Goal: Submit feedback/report problem: Provide input to the site owners about the experience or issues

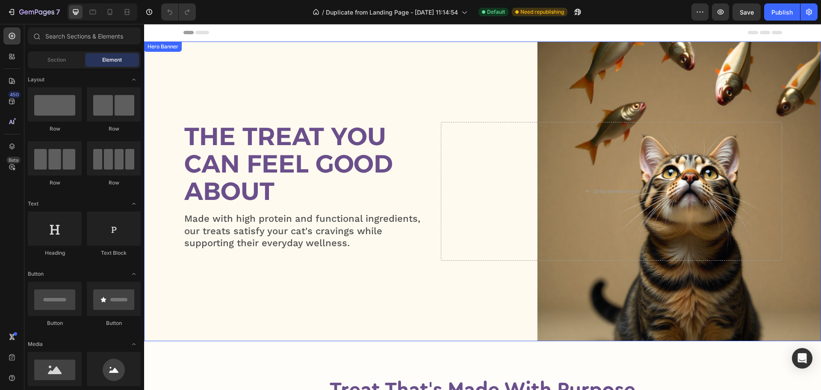
click at [422, 93] on div "Overlay" at bounding box center [482, 190] width 677 height 299
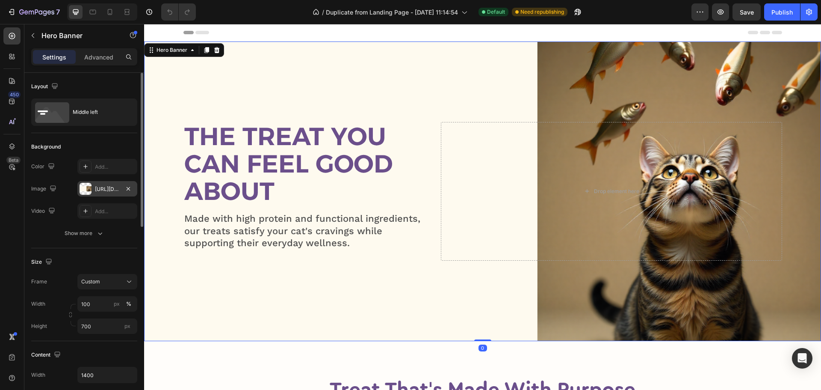
click at [106, 190] on div "https://cdn.shopify.com/s/files/1/0689/8175/1987/files/gempages_559427992946737…" at bounding box center [107, 189] width 25 height 8
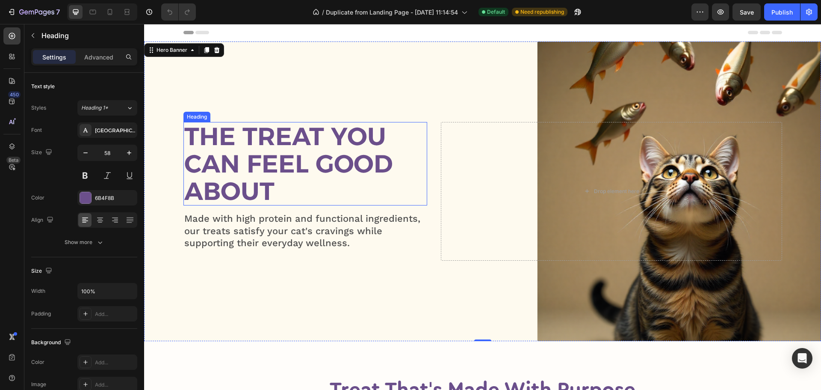
click at [322, 130] on h2 "The Treat You Can Feel Good About" at bounding box center [306, 163] width 244 height 83
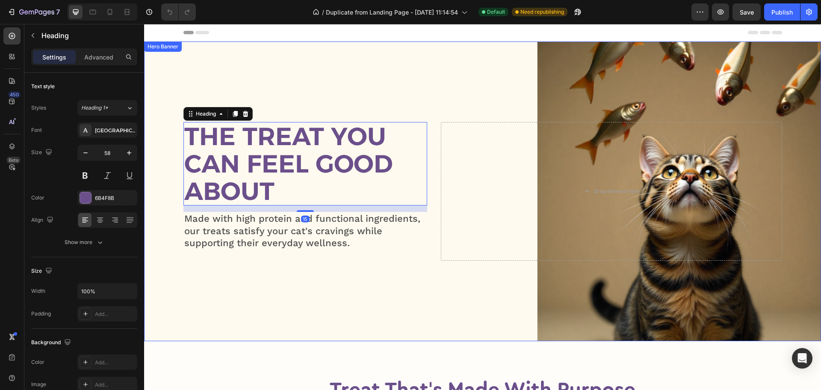
click at [329, 68] on div "Overlay" at bounding box center [482, 190] width 677 height 299
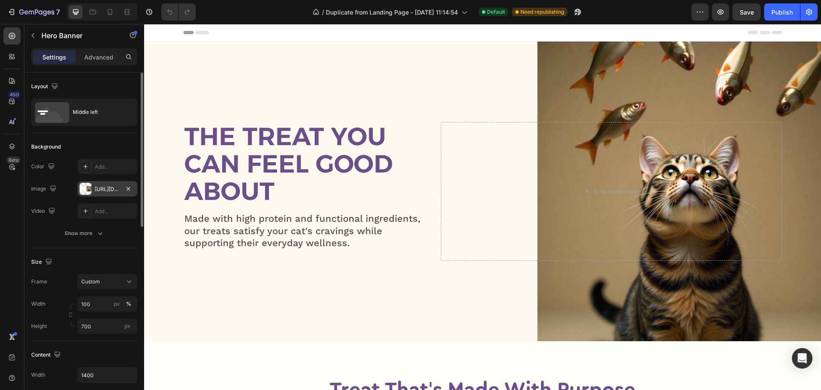
click at [102, 193] on div "[URL][DOMAIN_NAME]" at bounding box center [107, 188] width 60 height 15
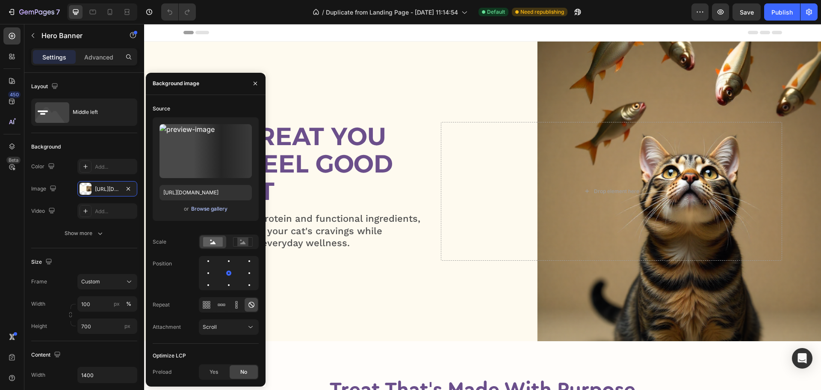
click at [206, 207] on div "Browse gallery" at bounding box center [209, 209] width 36 height 8
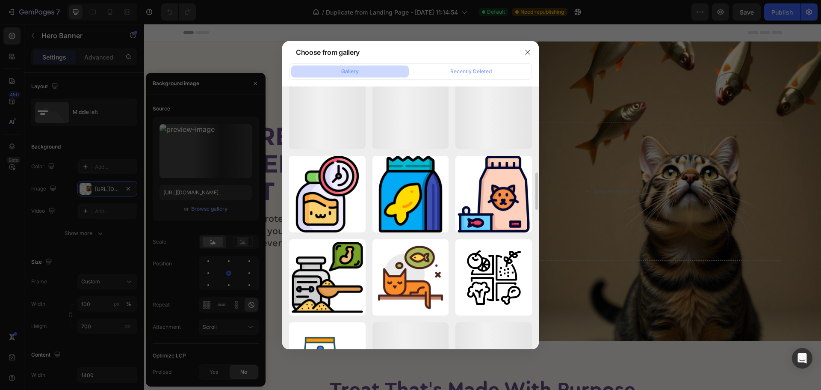
scroll to position [475, 0]
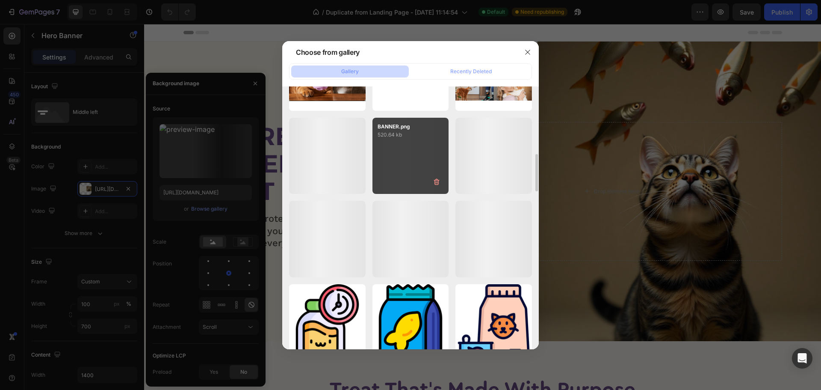
click at [402, 158] on div "BANNER.png 520.64 kb" at bounding box center [411, 156] width 77 height 77
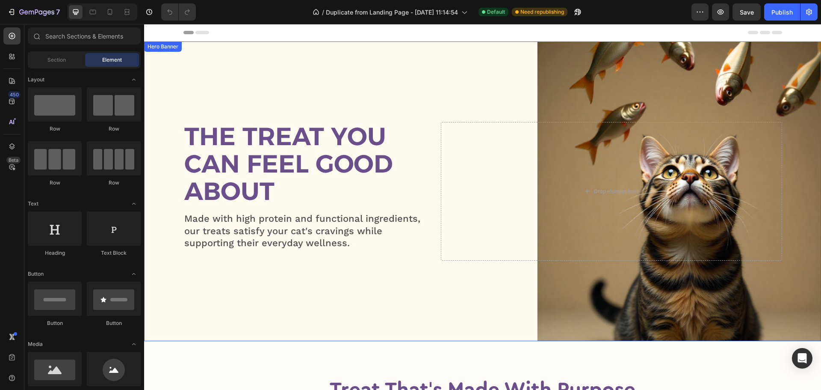
click at [411, 52] on div "Overlay" at bounding box center [482, 190] width 677 height 299
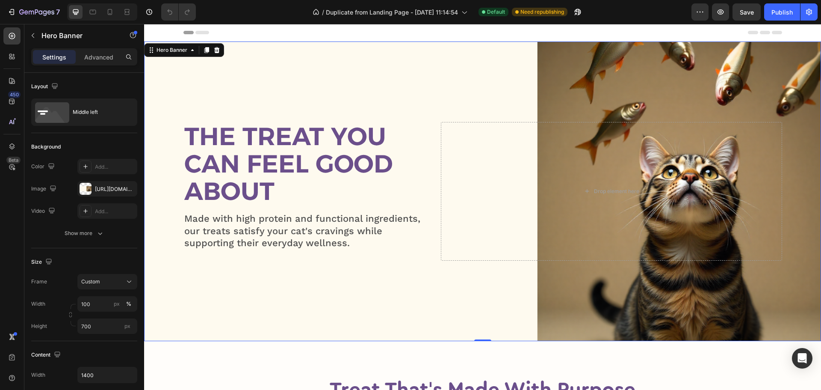
click at [330, 31] on div "Header" at bounding box center [483, 32] width 599 height 17
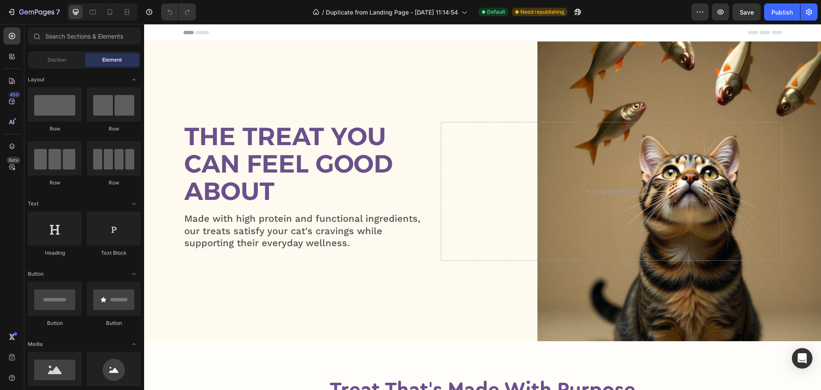
click at [335, 56] on div "Overlay" at bounding box center [482, 190] width 677 height 299
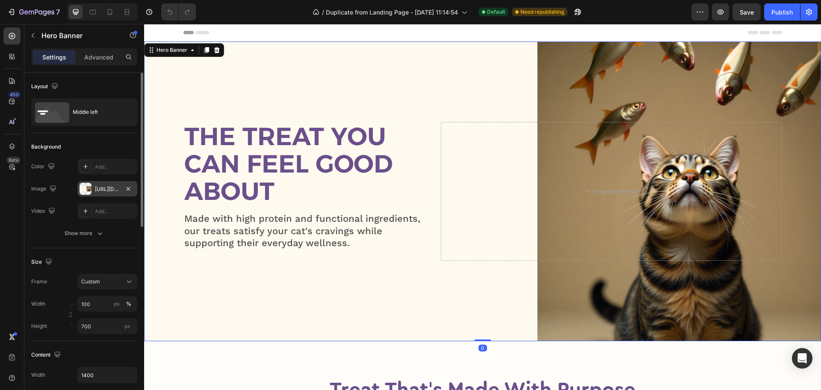
click at [101, 184] on div "[URL][DOMAIN_NAME]" at bounding box center [107, 188] width 60 height 15
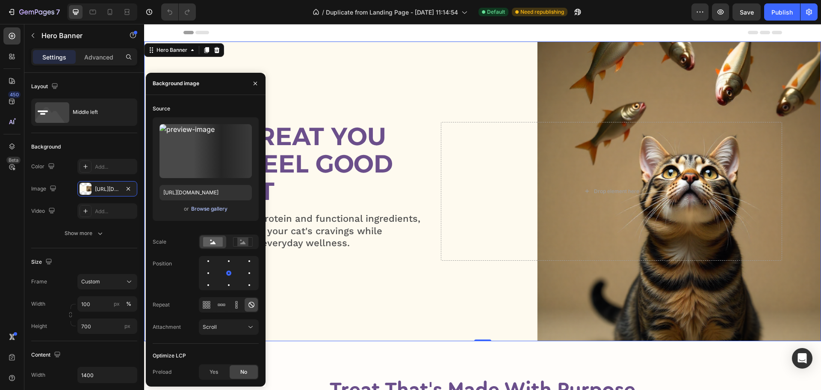
click at [210, 209] on div "Browse gallery" at bounding box center [209, 209] width 36 height 8
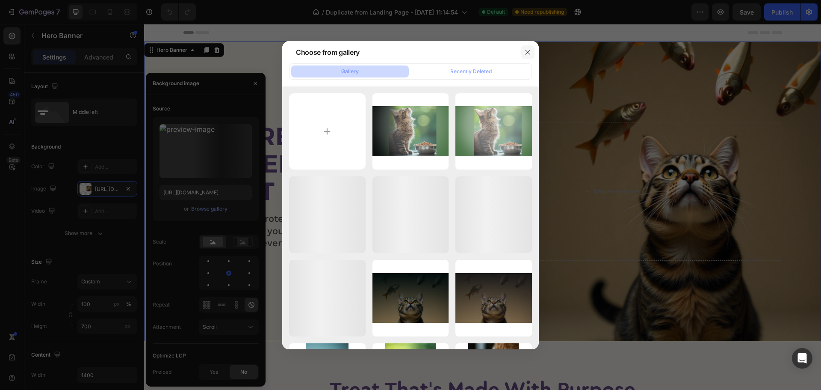
click at [528, 52] on icon "button" at bounding box center [527, 52] width 5 height 5
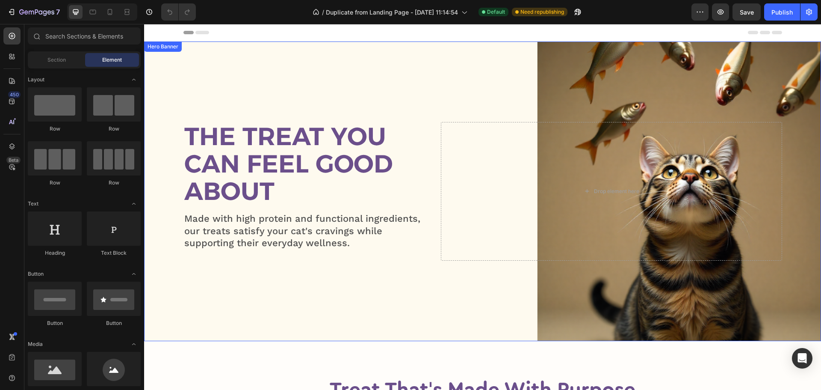
click at [321, 71] on div "Overlay" at bounding box center [482, 190] width 677 height 299
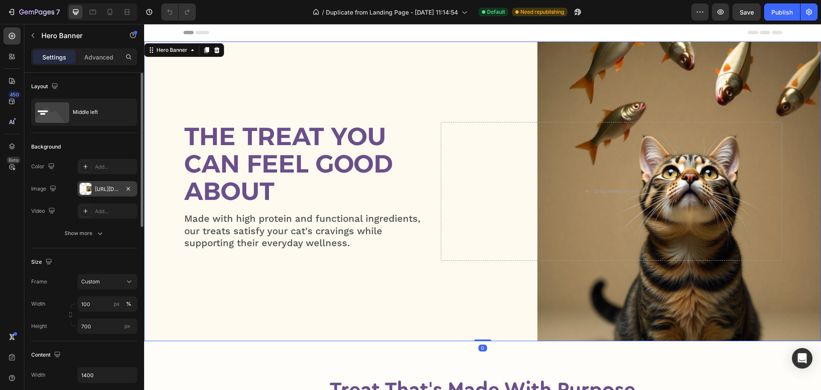
click at [99, 191] on div "[URL][DOMAIN_NAME]" at bounding box center [107, 189] width 25 height 8
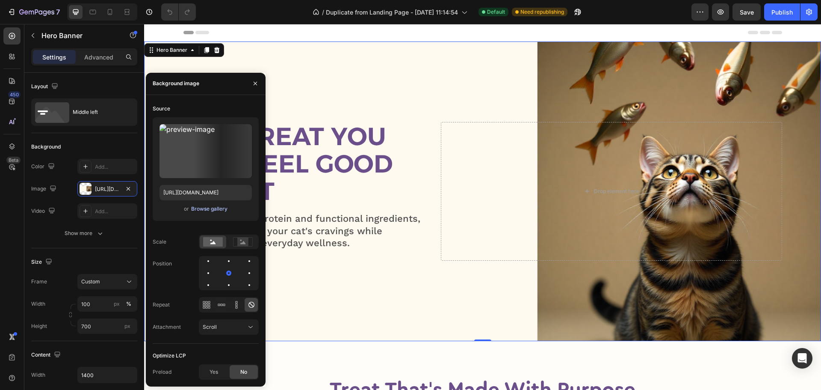
click at [207, 205] on div "Browse gallery" at bounding box center [209, 209] width 36 height 8
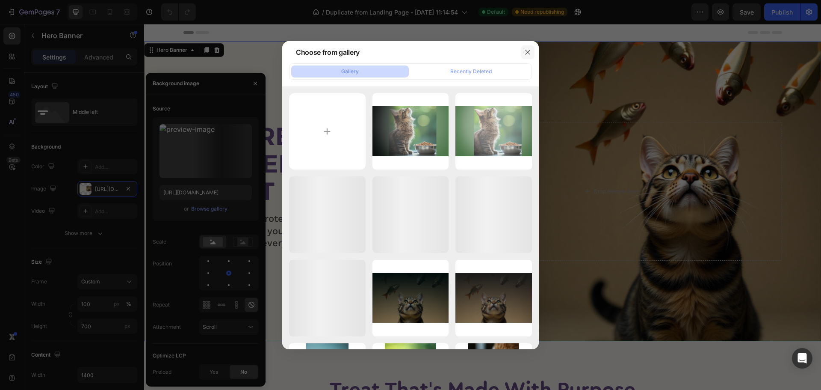
click at [528, 50] on icon "button" at bounding box center [527, 52] width 7 height 7
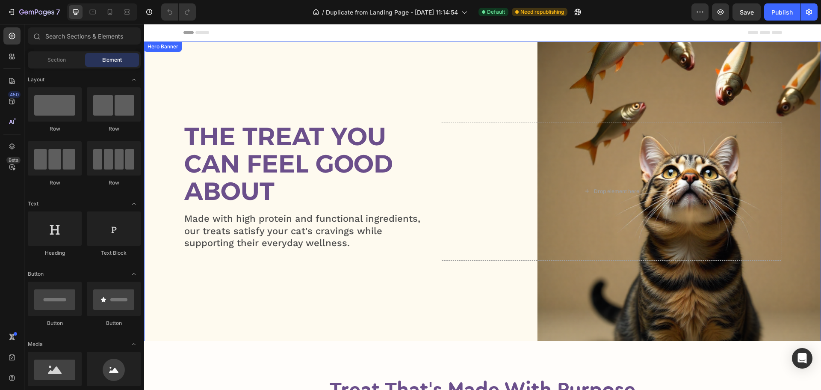
click at [362, 77] on div "Overlay" at bounding box center [482, 190] width 677 height 299
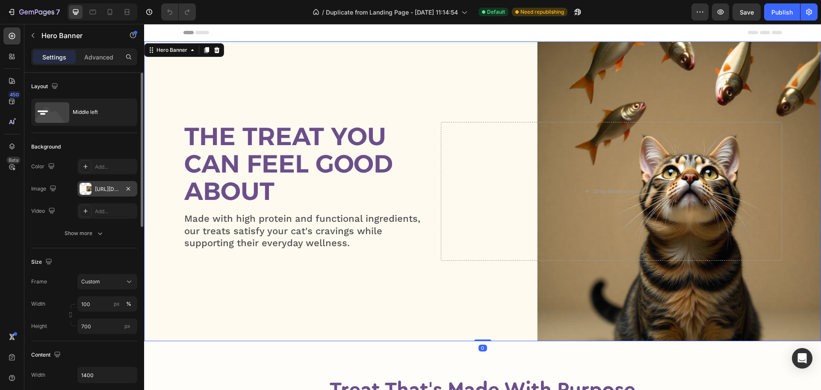
click at [115, 190] on div "[URL][DOMAIN_NAME]" at bounding box center [107, 189] width 25 height 8
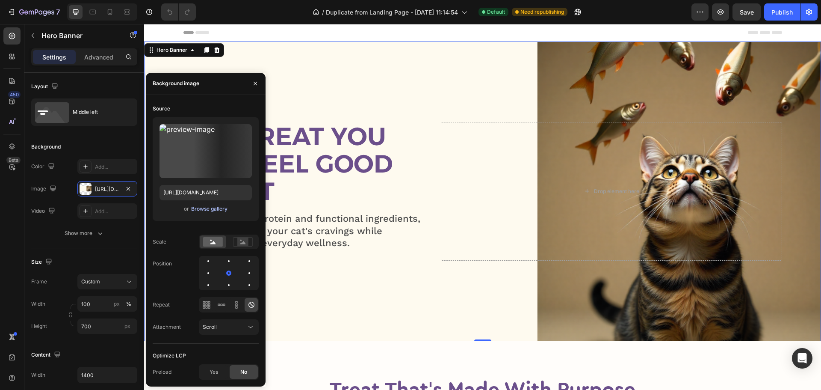
click at [216, 207] on div "Browse gallery" at bounding box center [209, 209] width 36 height 8
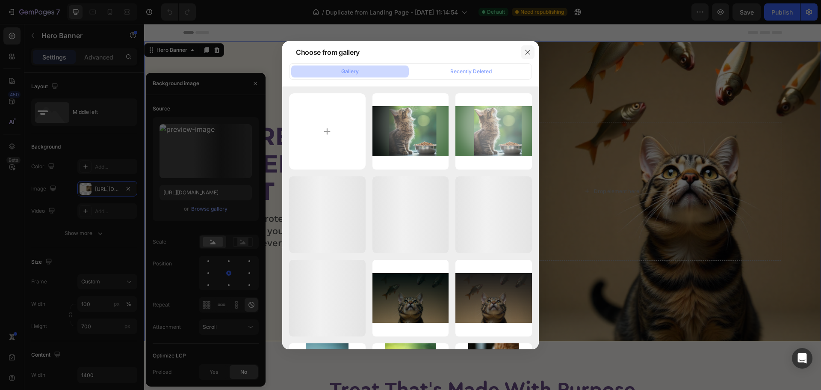
click at [529, 51] on icon "button" at bounding box center [527, 52] width 7 height 7
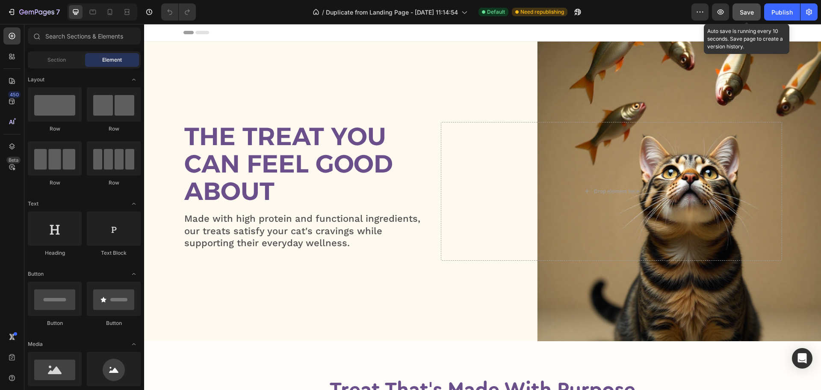
click at [741, 5] on button "Save" at bounding box center [747, 11] width 28 height 17
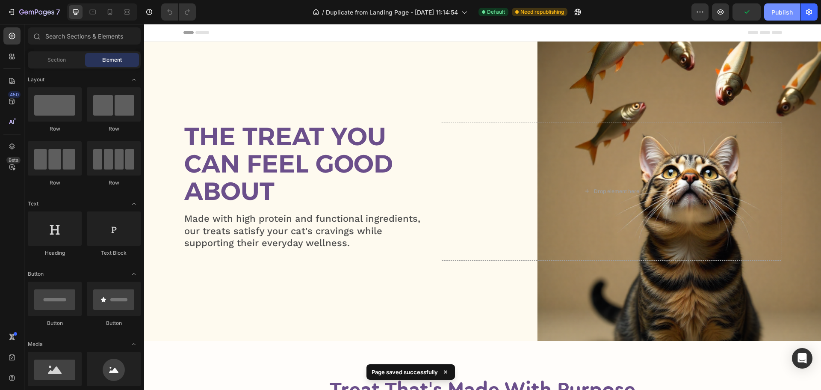
click at [786, 8] on div "Publish" at bounding box center [782, 12] width 21 height 9
click at [723, 12] on icon "button" at bounding box center [720, 12] width 9 height 9
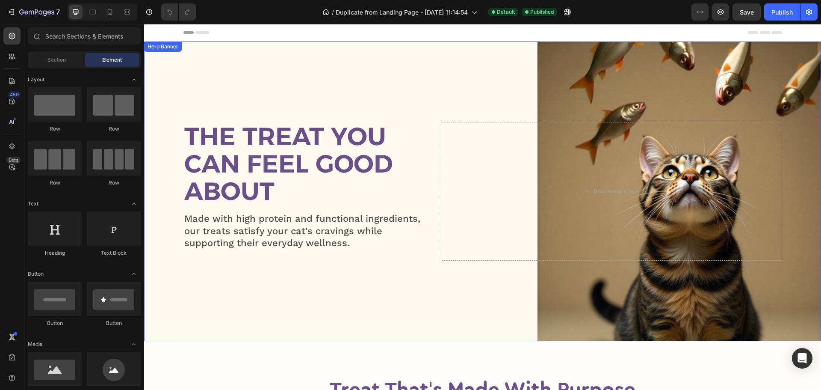
click at [431, 72] on div "Overlay" at bounding box center [482, 190] width 677 height 299
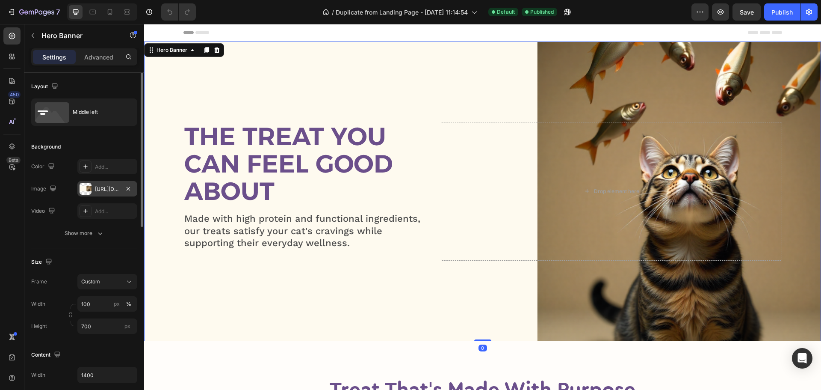
click at [99, 188] on div "[URL][DOMAIN_NAME]" at bounding box center [107, 189] width 25 height 8
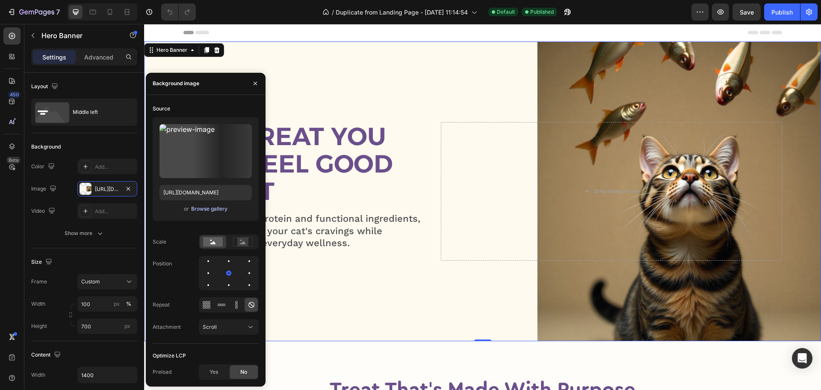
click at [211, 205] on div "Browse gallery" at bounding box center [209, 209] width 36 height 8
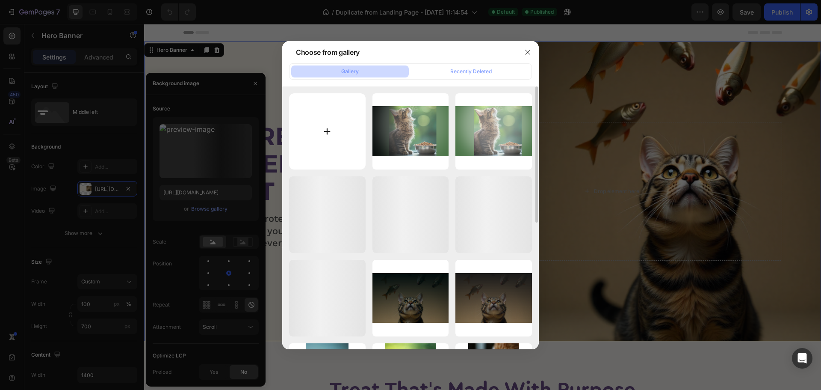
click at [328, 113] on input "file" at bounding box center [327, 131] width 77 height 77
type input "C:\fakepath\BANNER.png"
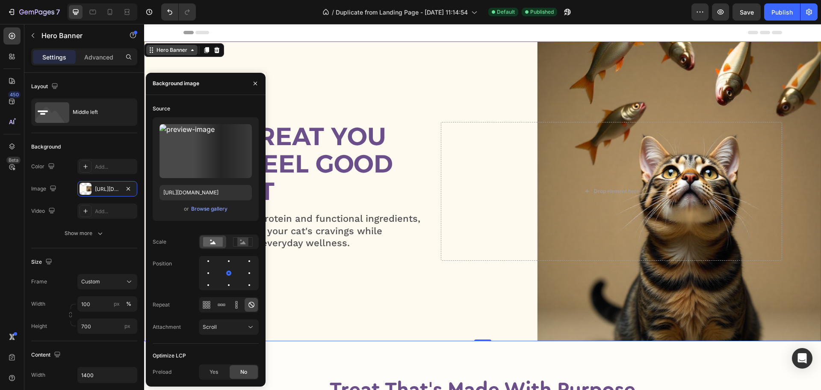
click at [166, 51] on div "Hero Banner" at bounding box center [172, 50] width 34 height 8
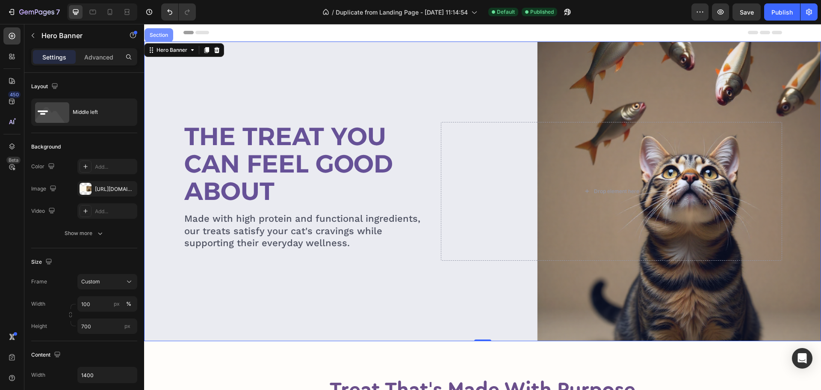
click at [153, 38] on div "Section" at bounding box center [159, 35] width 29 height 14
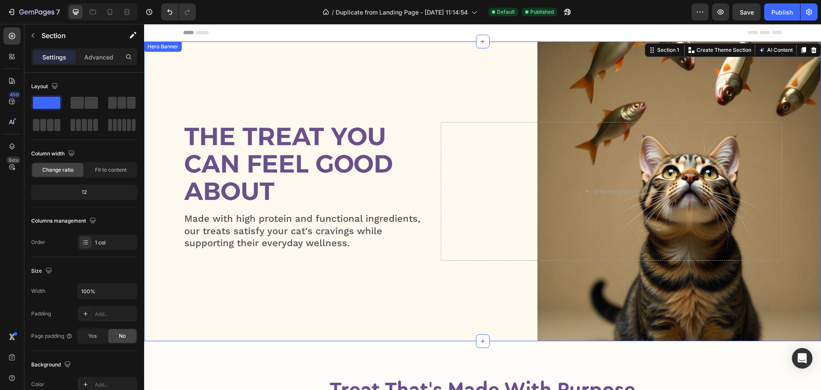
click at [165, 47] on div "Hero Banner" at bounding box center [163, 47] width 34 height 8
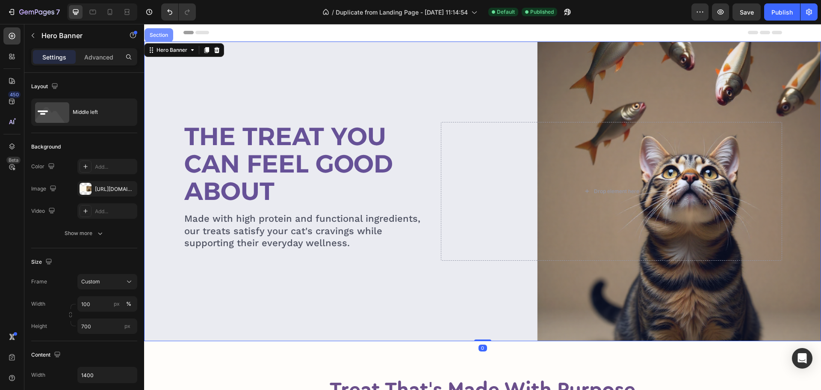
click at [164, 37] on div "Section" at bounding box center [159, 35] width 22 height 5
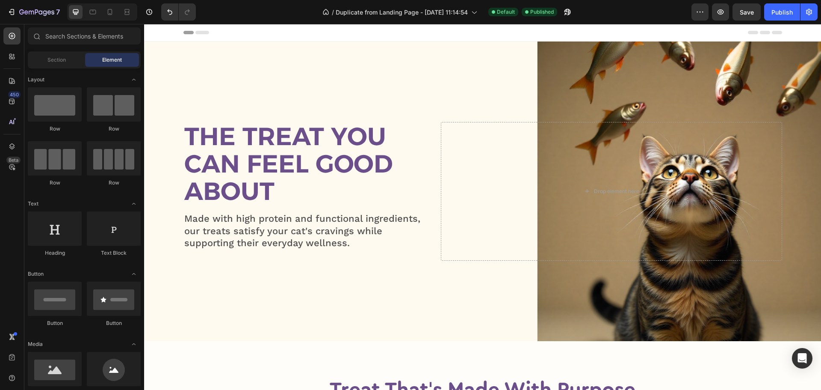
drag, startPoint x: 164, startPoint y: 37, endPoint x: 157, endPoint y: 45, distance: 10.6
click at [157, 45] on div "The Treat You Can Feel Good About Heading The Treat You Can Feel Good About Hea…" at bounding box center [482, 190] width 677 height 299
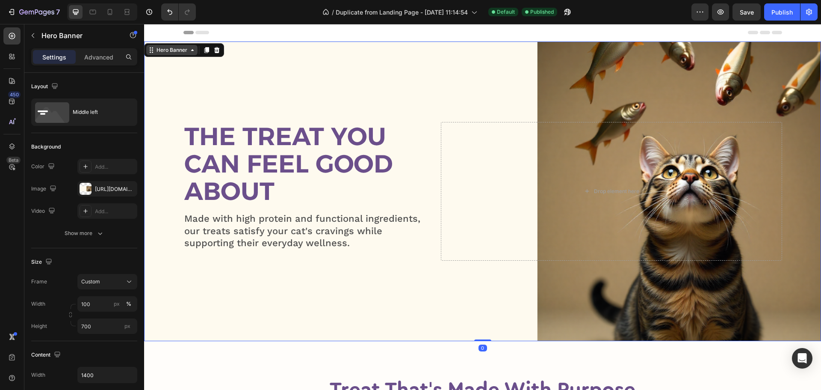
click at [167, 49] on div "Hero Banner" at bounding box center [172, 50] width 34 height 8
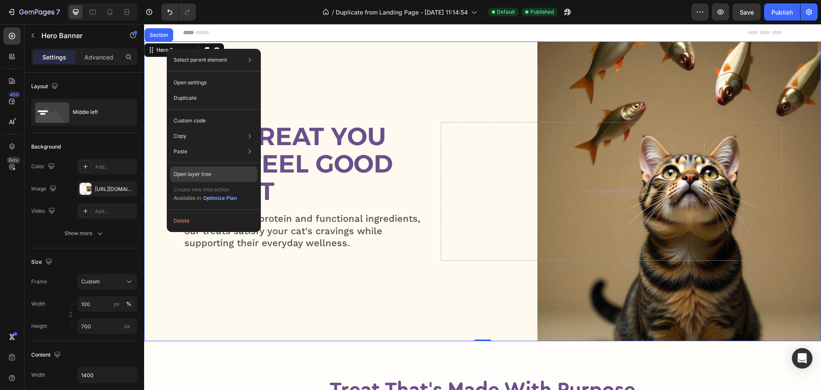
click at [185, 171] on p "Open layer tree" at bounding box center [193, 174] width 38 height 8
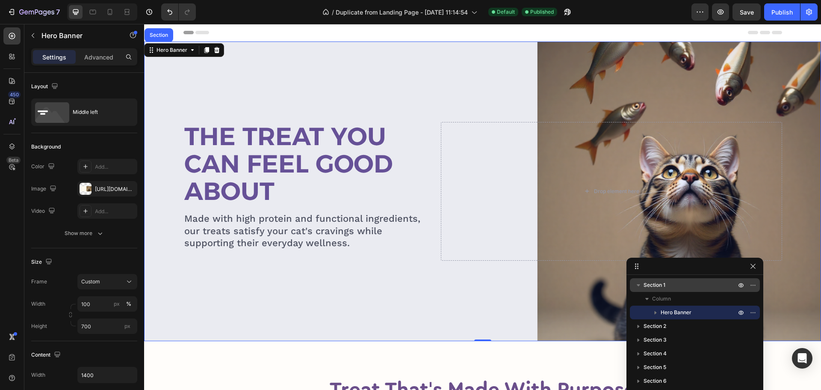
click at [655, 285] on span "Section 1" at bounding box center [655, 285] width 22 height 9
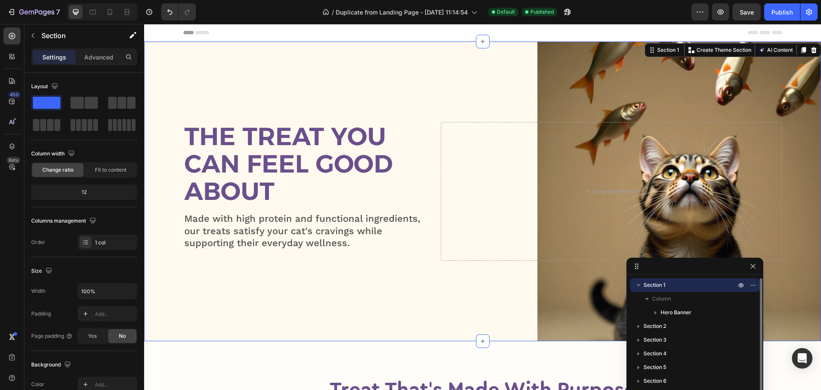
click at [642, 283] on icon "button" at bounding box center [638, 285] width 9 height 9
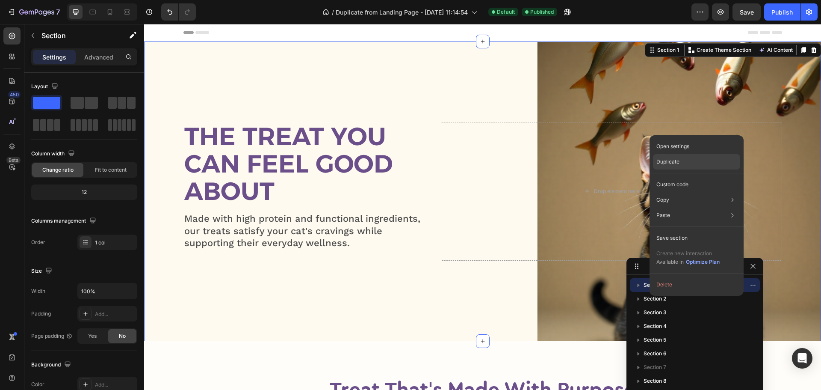
click at [666, 177] on div "Duplicate" at bounding box center [696, 184] width 87 height 15
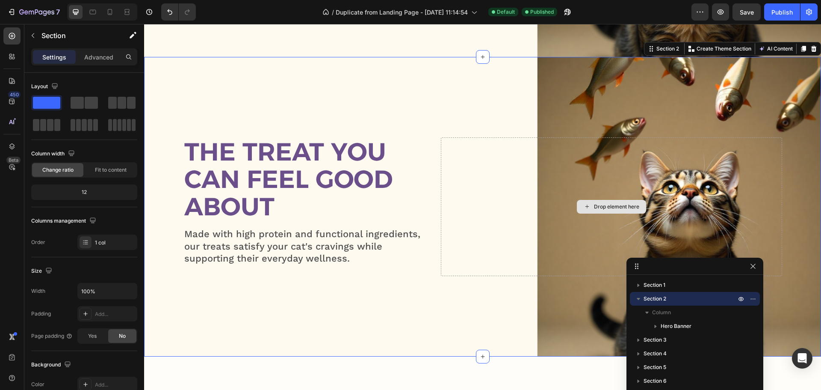
scroll to position [287, 0]
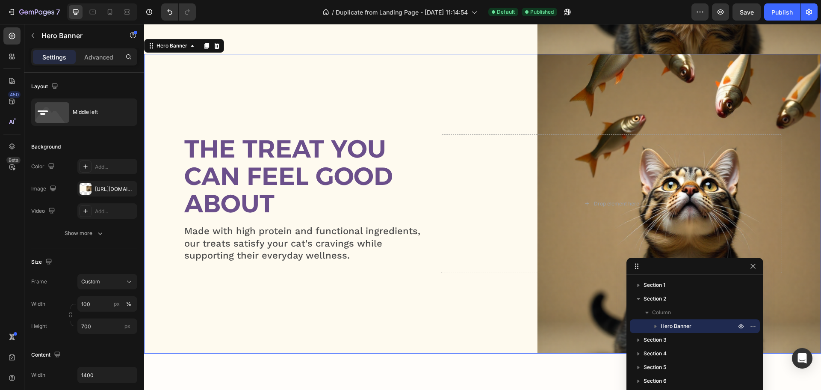
click at [476, 93] on div "Overlay" at bounding box center [482, 203] width 677 height 299
click at [97, 188] on div "[URL][DOMAIN_NAME]" at bounding box center [107, 189] width 25 height 8
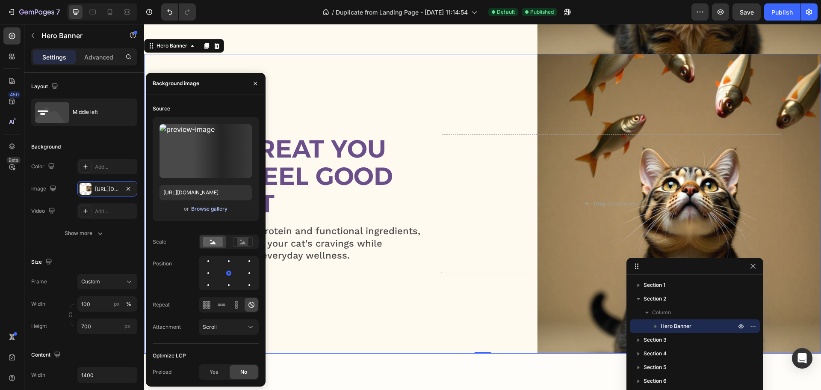
click at [204, 209] on div "Browse gallery" at bounding box center [209, 209] width 36 height 8
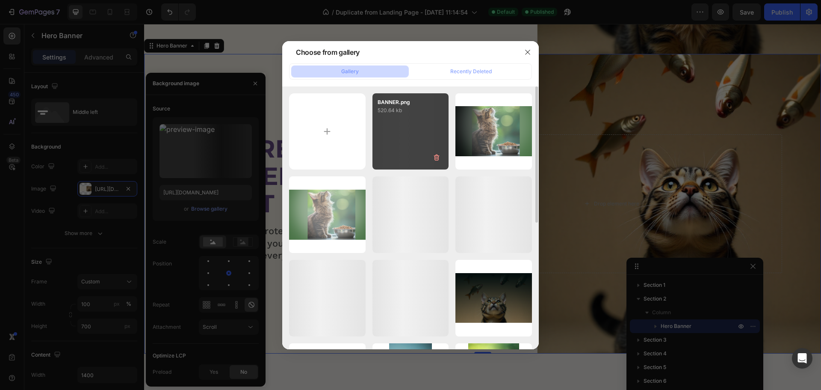
click at [395, 139] on div "BANNER.png 520.64 kb" at bounding box center [411, 131] width 77 height 77
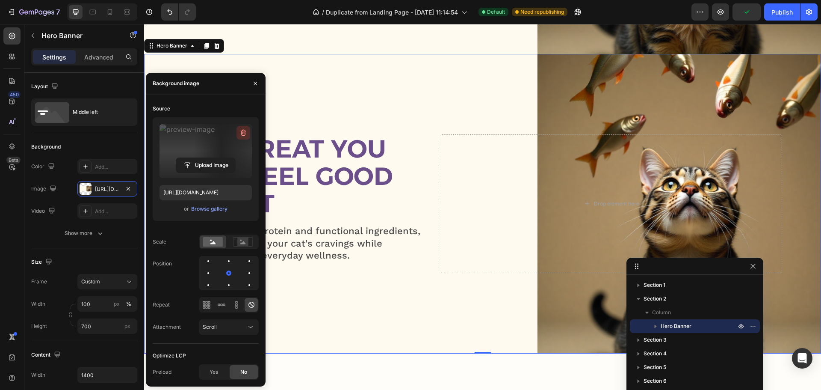
click at [242, 131] on icon "button" at bounding box center [244, 132] width 6 height 6
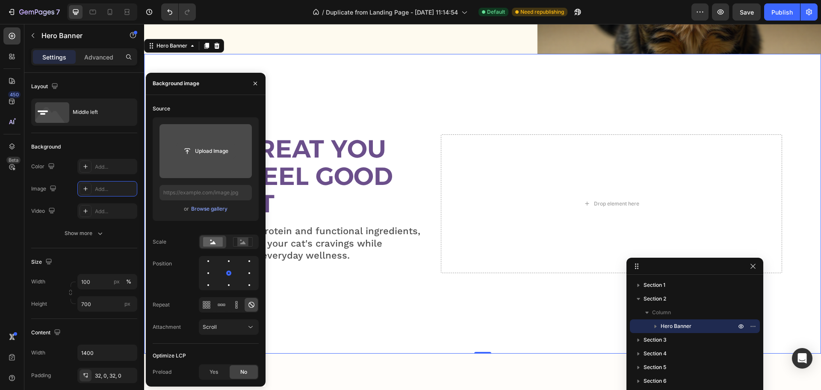
click at [215, 154] on input "file" at bounding box center [205, 151] width 59 height 15
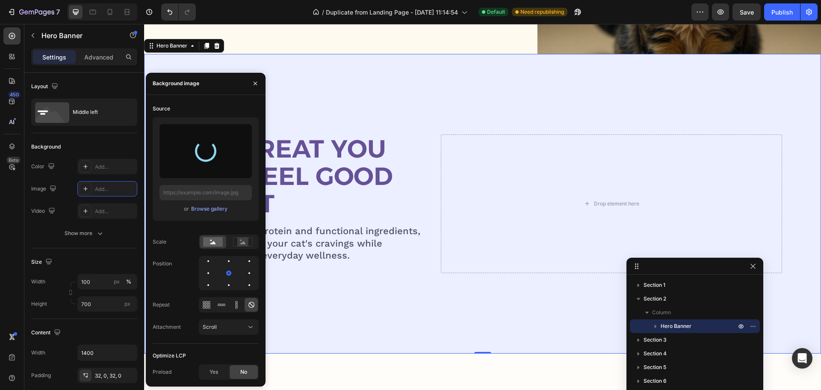
type input "[URL][DOMAIN_NAME]"
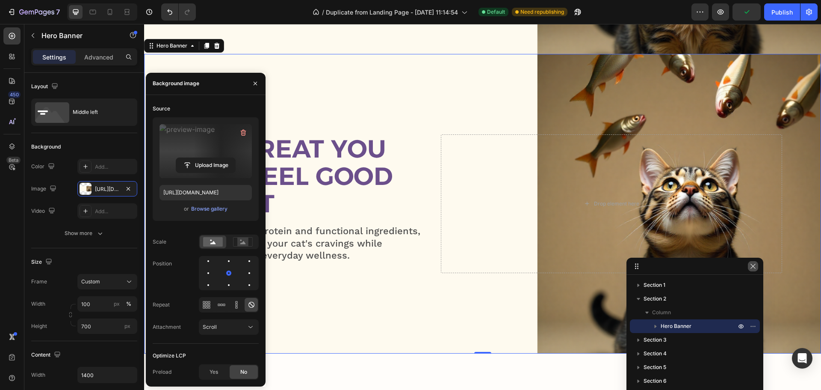
click at [753, 268] on icon "button" at bounding box center [753, 266] width 7 height 7
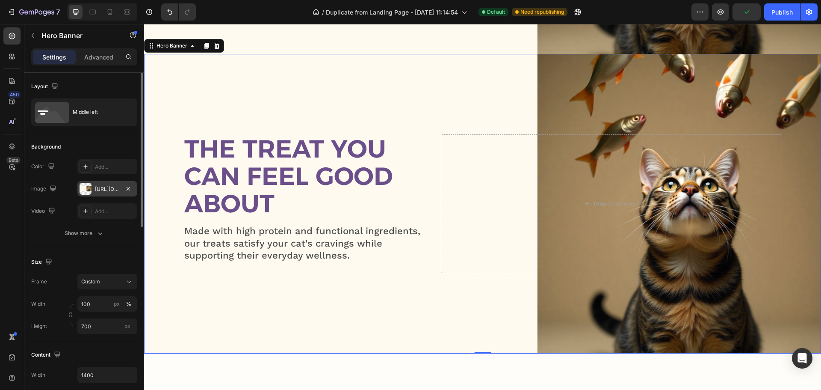
click at [102, 191] on div "[URL][DOMAIN_NAME]" at bounding box center [107, 189] width 25 height 8
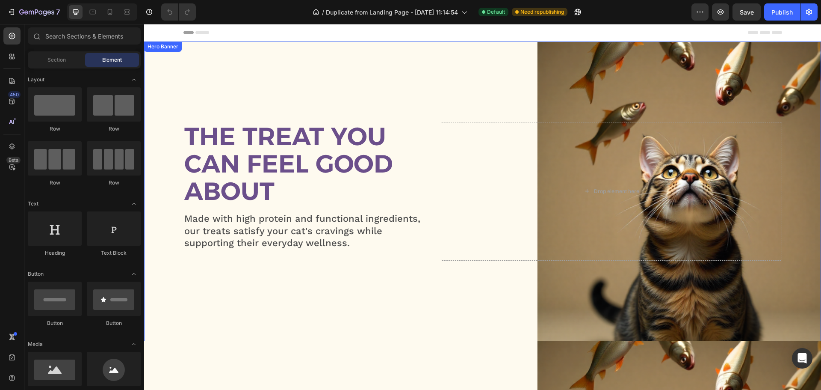
click at [352, 53] on div "Overlay" at bounding box center [482, 190] width 677 height 299
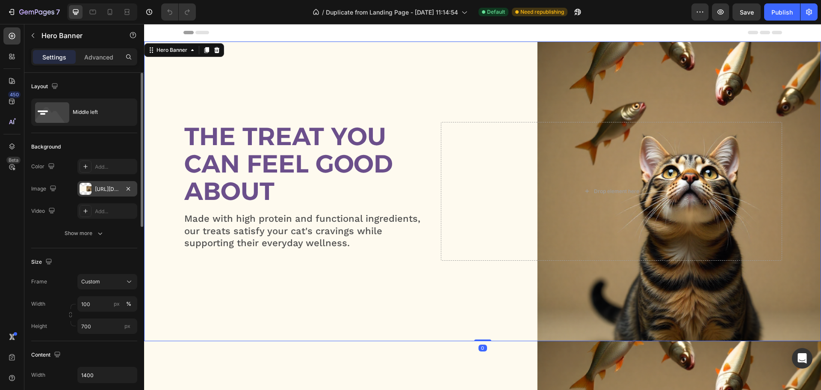
click at [94, 190] on div "[URL][DOMAIN_NAME]" at bounding box center [107, 188] width 60 height 15
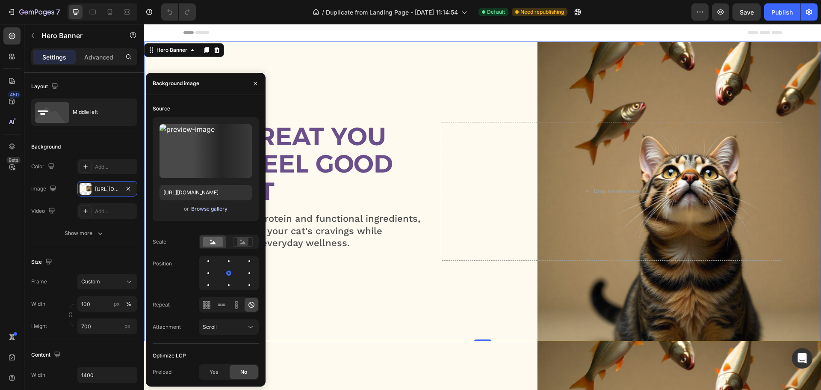
click at [213, 212] on div "Browse gallery" at bounding box center [209, 209] width 36 height 8
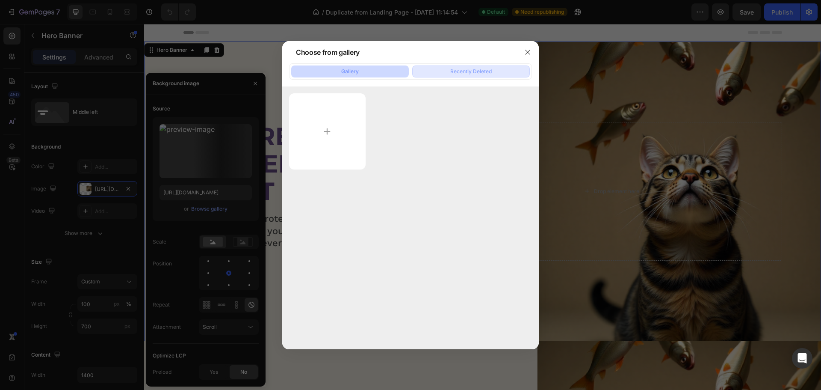
click at [452, 72] on div "Recently Deleted" at bounding box center [470, 72] width 41 height 8
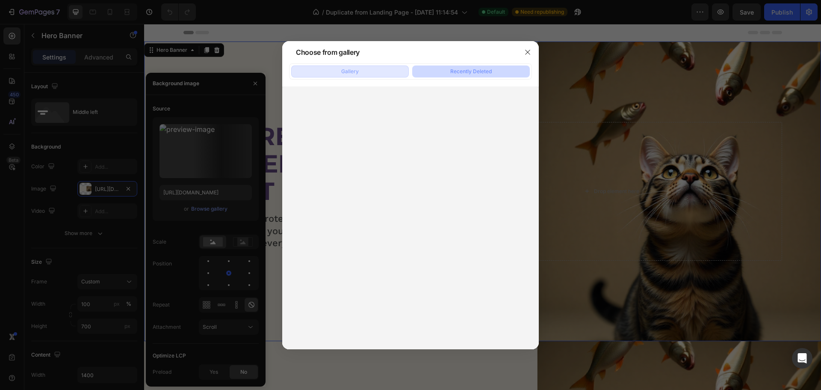
click at [359, 75] on button "Gallery" at bounding box center [350, 71] width 118 height 12
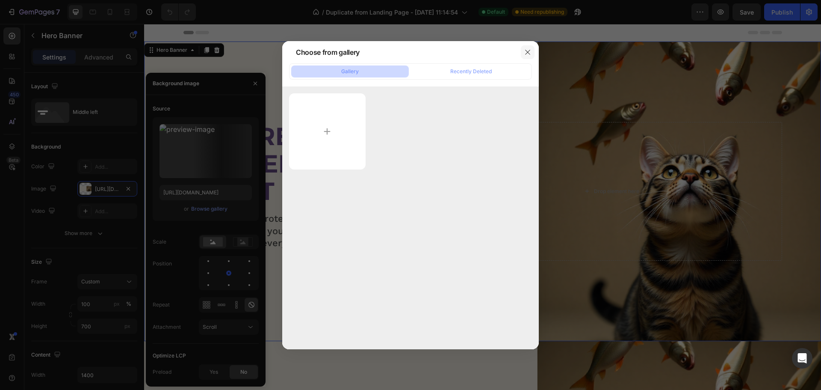
click at [524, 52] on button "button" at bounding box center [528, 52] width 14 height 14
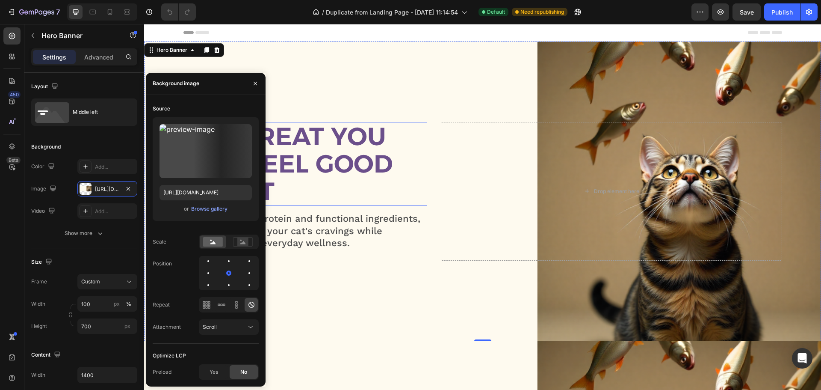
scroll to position [214, 0]
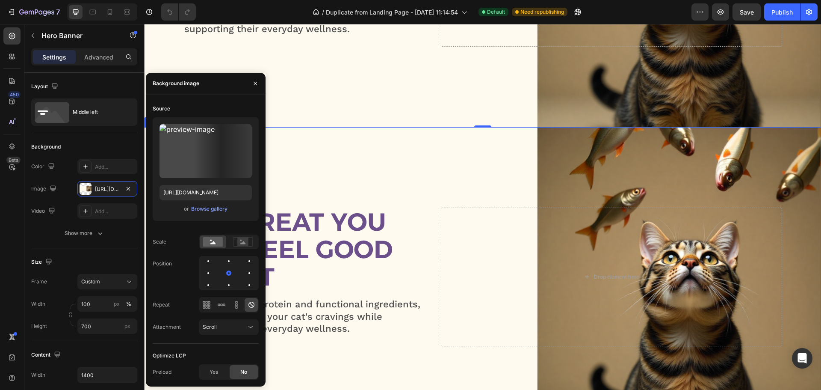
click at [405, 141] on div "Overlay" at bounding box center [482, 276] width 677 height 299
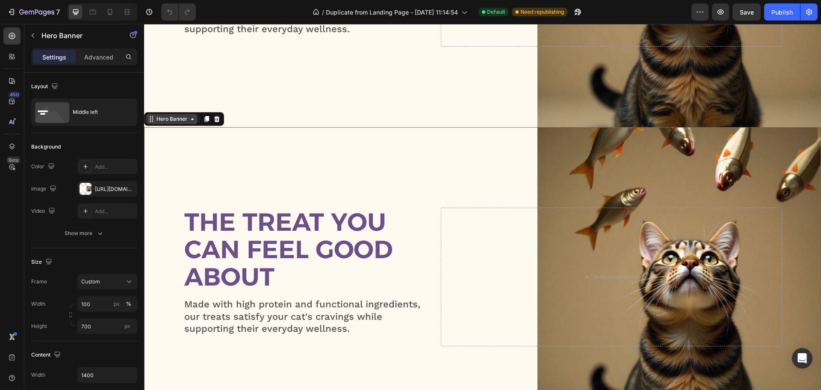
click at [192, 121] on icon at bounding box center [192, 118] width 7 height 7
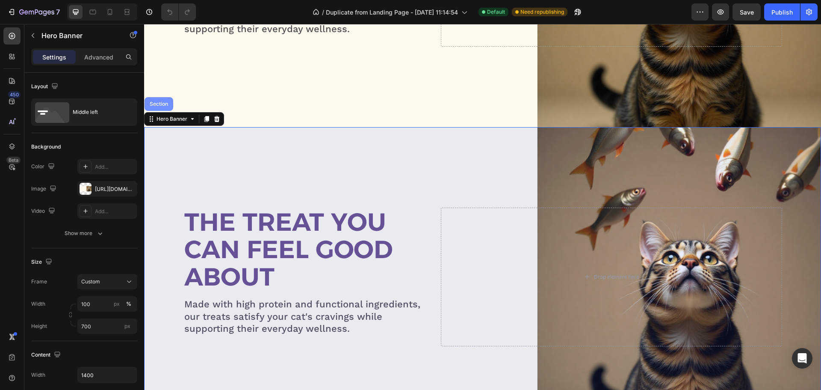
click at [166, 108] on div "Section" at bounding box center [159, 104] width 29 height 14
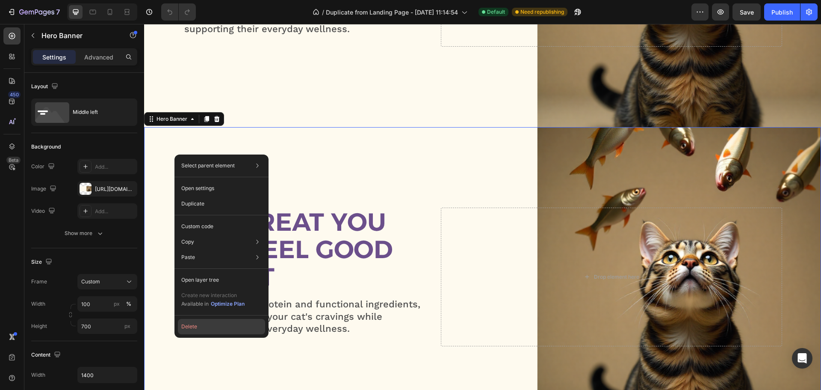
click at [216, 327] on button "Delete" at bounding box center [221, 326] width 87 height 15
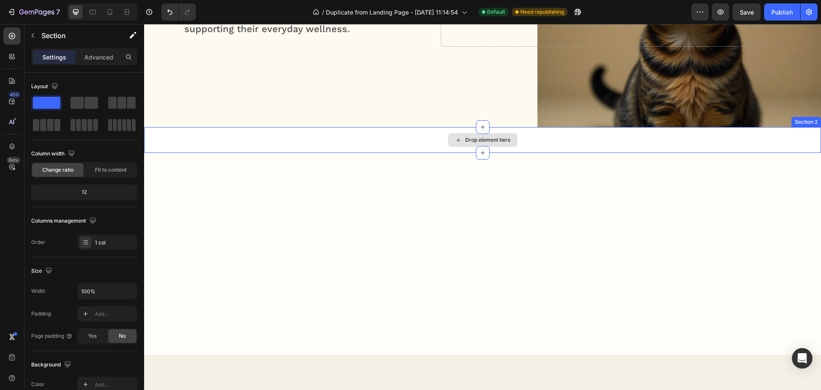
click at [249, 134] on div "Drop element here" at bounding box center [482, 140] width 677 height 26
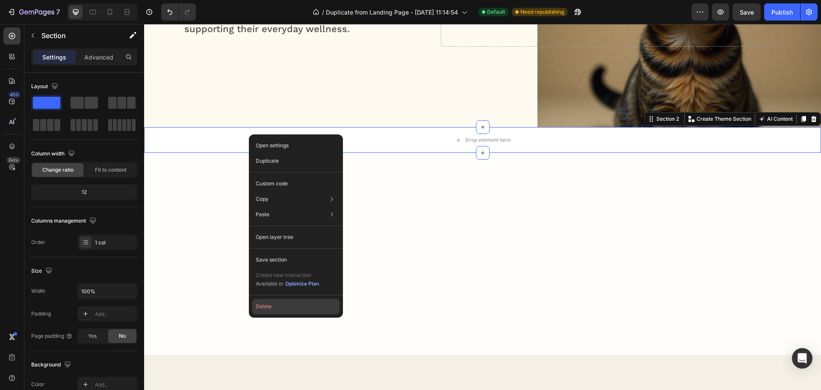
click at [266, 305] on button "Delete" at bounding box center [295, 306] width 87 height 15
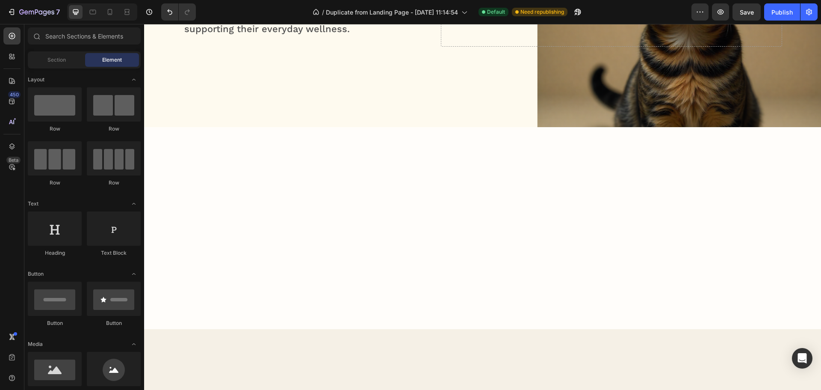
click at [296, 205] on div at bounding box center [482, 227] width 677 height 133
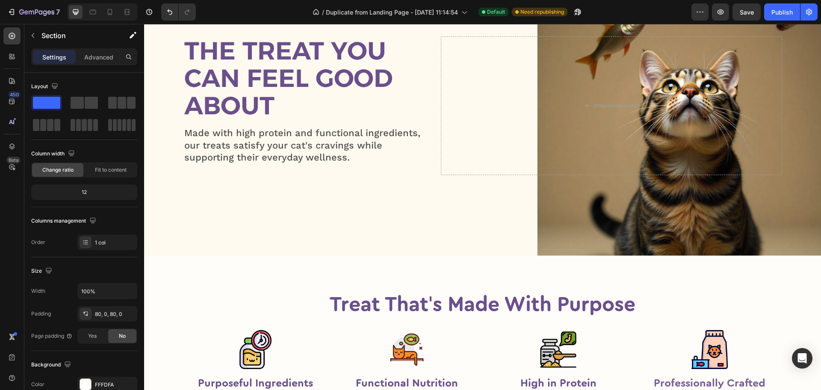
scroll to position [0, 0]
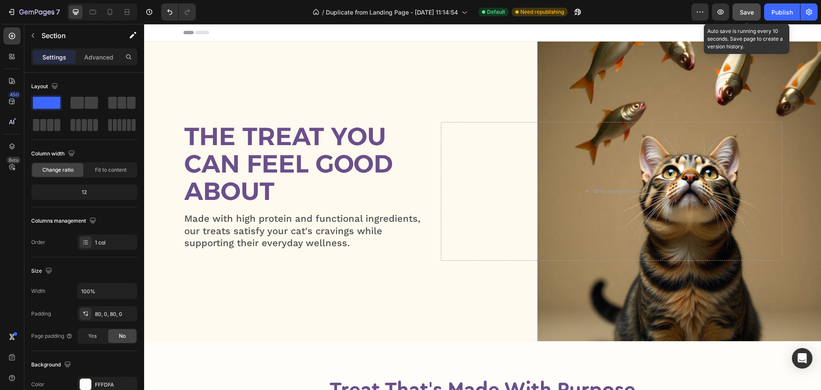
click at [742, 11] on span "Save" at bounding box center [747, 12] width 14 height 7
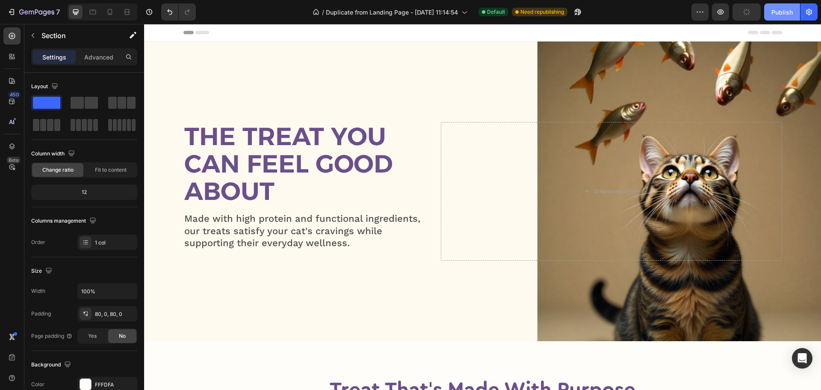
click at [779, 7] on button "Publish" at bounding box center [782, 11] width 36 height 17
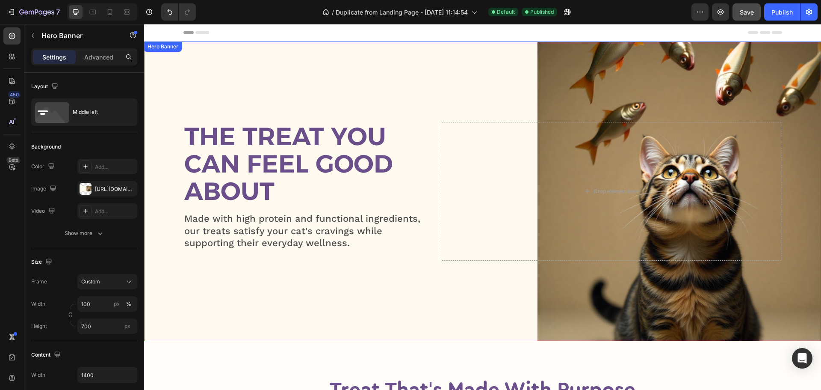
click at [422, 47] on div "Overlay" at bounding box center [482, 190] width 677 height 299
click at [127, 189] on icon "button" at bounding box center [128, 188] width 7 height 7
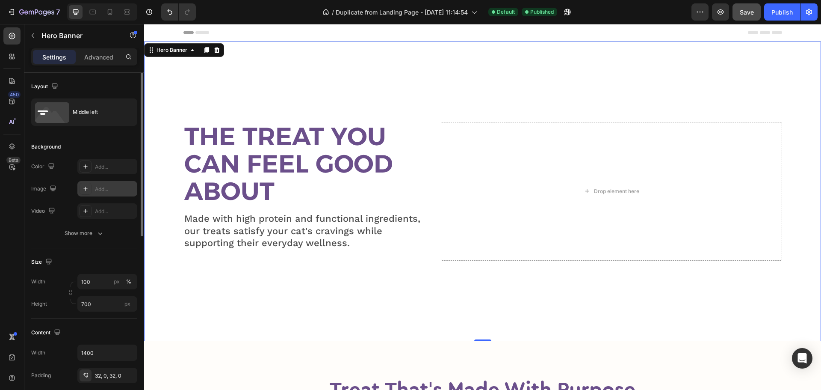
click at [97, 190] on div "Add..." at bounding box center [115, 189] width 40 height 8
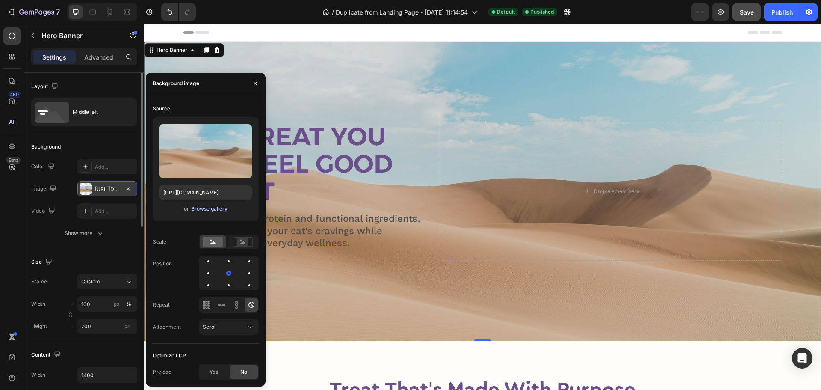
click at [208, 205] on div "Browse gallery" at bounding box center [209, 209] width 36 height 8
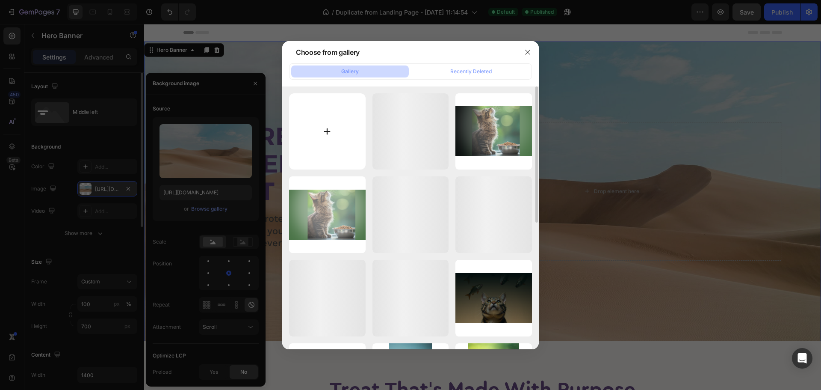
click at [313, 142] on input "file" at bounding box center [327, 131] width 77 height 77
type input "C:\fakepath\BANNER.png"
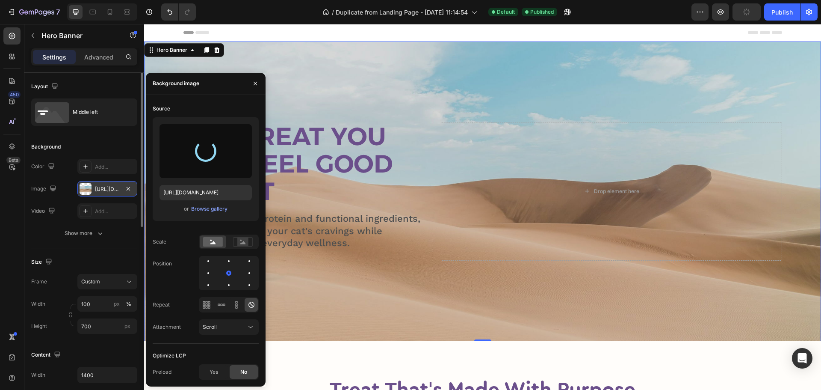
type input "[URL][DOMAIN_NAME]"
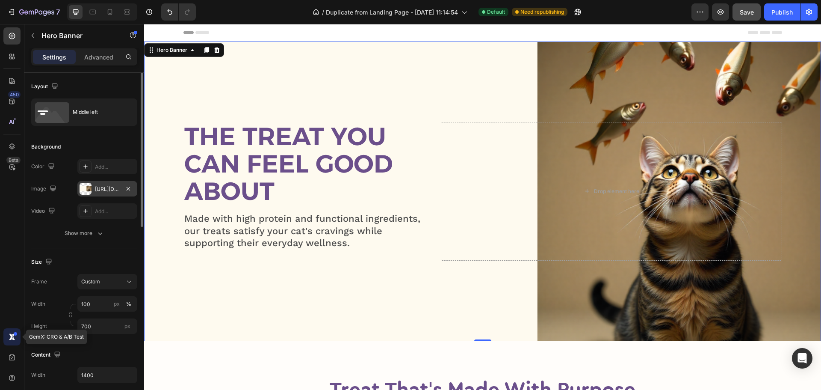
click at [14, 337] on icon at bounding box center [12, 336] width 9 height 9
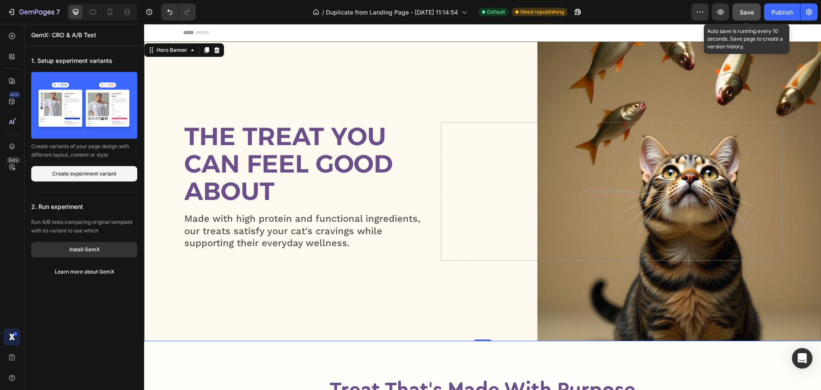
click at [752, 18] on button "Save" at bounding box center [747, 11] width 28 height 17
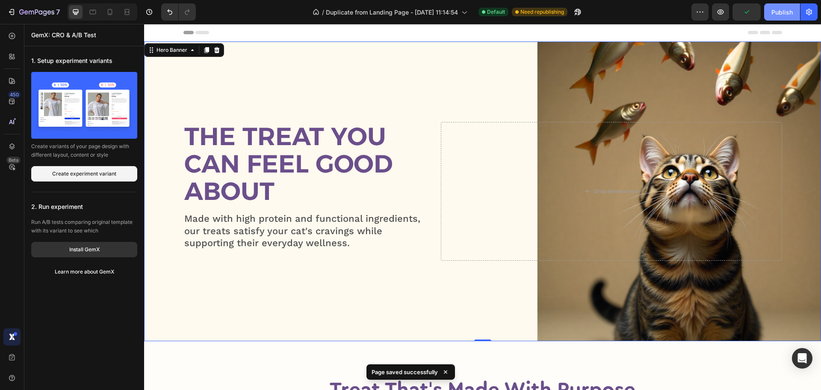
click at [782, 16] on div "Publish" at bounding box center [782, 12] width 21 height 9
click at [811, 10] on icon "button" at bounding box center [809, 12] width 6 height 6
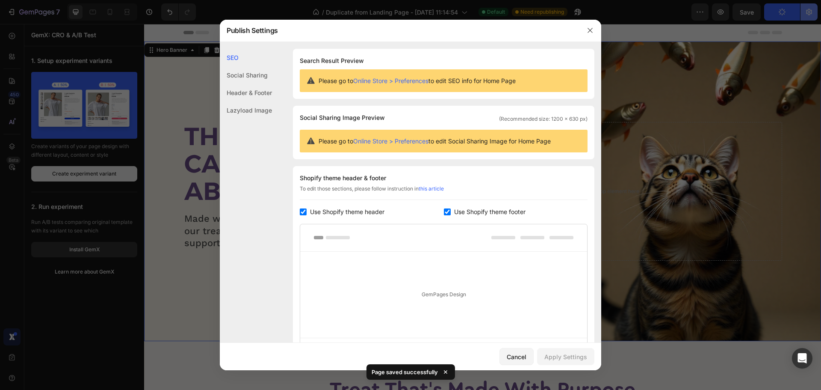
click at [811, 11] on div at bounding box center [410, 195] width 821 height 390
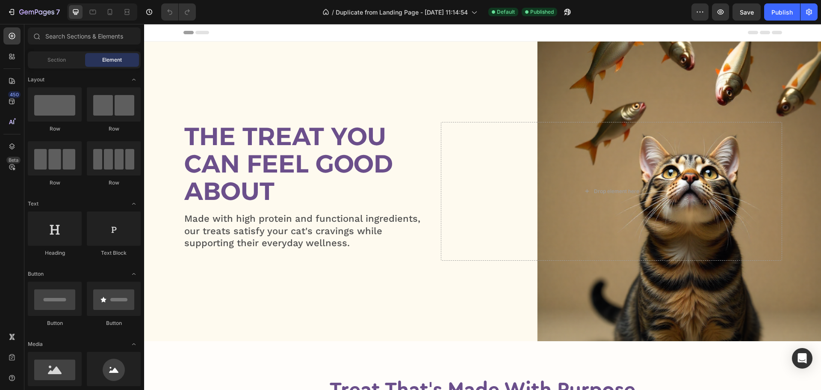
click at [397, 72] on div "Overlay" at bounding box center [482, 190] width 677 height 299
click at [383, 58] on div "Overlay" at bounding box center [482, 190] width 677 height 299
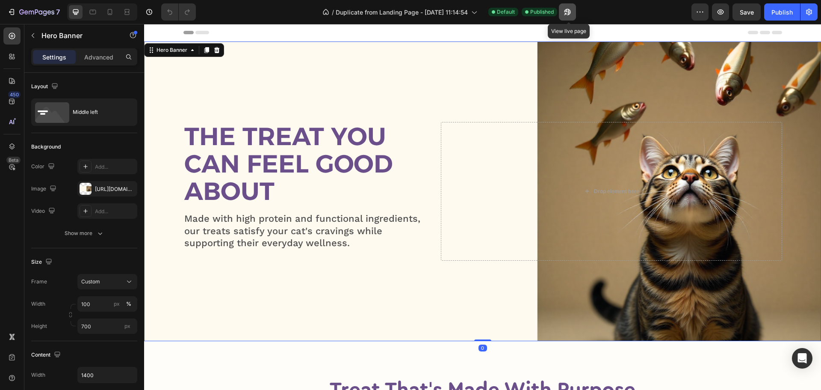
click at [563, 12] on button "button" at bounding box center [567, 11] width 17 height 17
click at [571, 7] on button "button" at bounding box center [567, 11] width 17 height 17
click at [539, 15] on span "Published" at bounding box center [542, 12] width 24 height 8
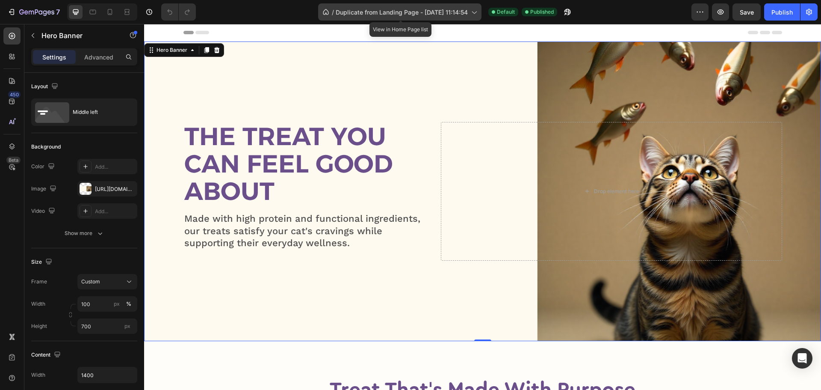
click at [468, 16] on span "Duplicate from Landing Page - [DATE] 11:14:54" at bounding box center [402, 12] width 132 height 9
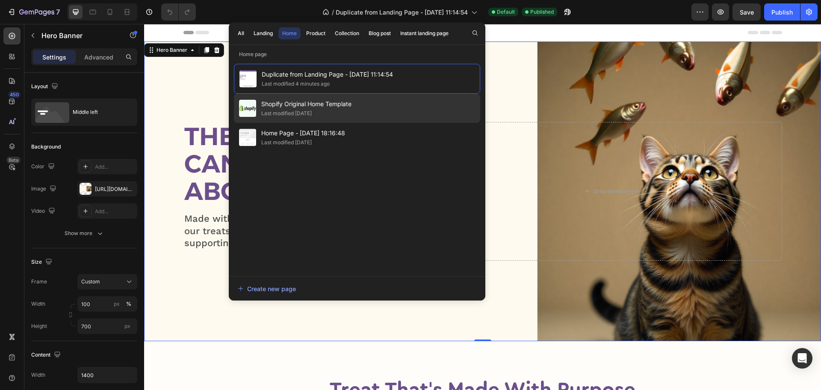
click at [354, 123] on div "Shopify Original Home Template Last modified [DATE]" at bounding box center [357, 137] width 246 height 29
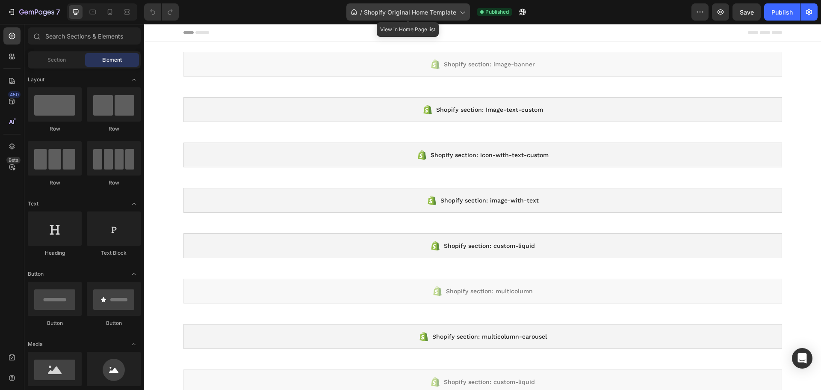
click at [446, 19] on div "/ Shopify Original Home Template" at bounding box center [408, 11] width 124 height 17
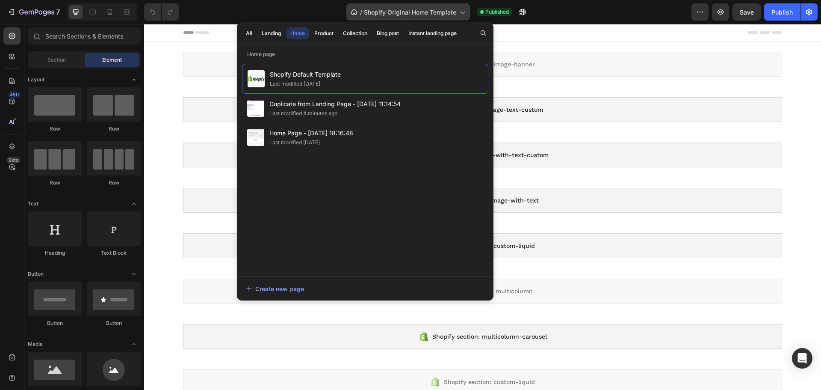
click at [446, 19] on div "/ Shopify Original Home Template" at bounding box center [408, 11] width 124 height 17
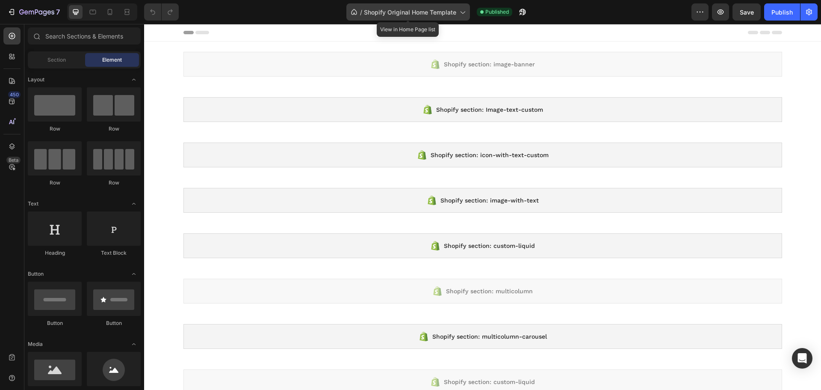
click at [446, 19] on div "/ Shopify Original Home Template" at bounding box center [408, 11] width 124 height 17
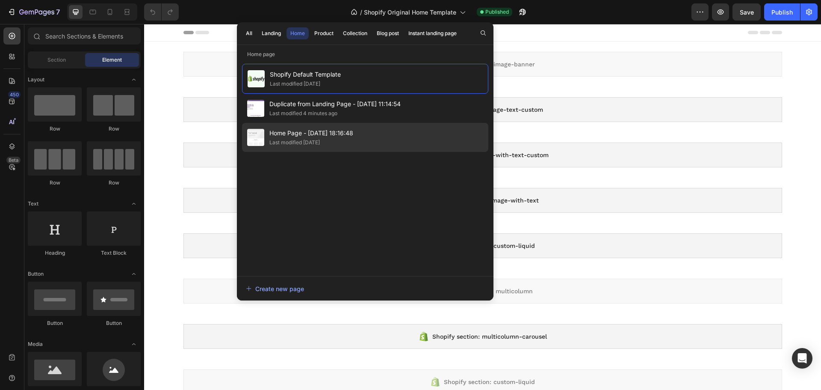
click at [387, 133] on div "Home Page - [DATE] 18:16:48 Last modified [DATE]" at bounding box center [365, 137] width 246 height 29
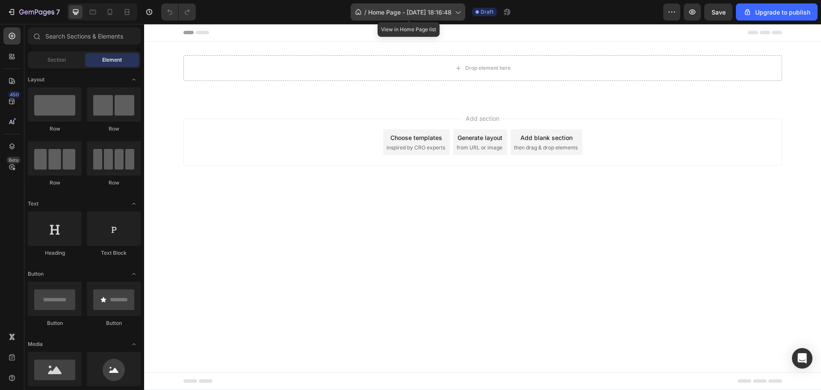
click at [433, 15] on span "Home Page - [DATE] 18:16:48" at bounding box center [409, 12] width 83 height 9
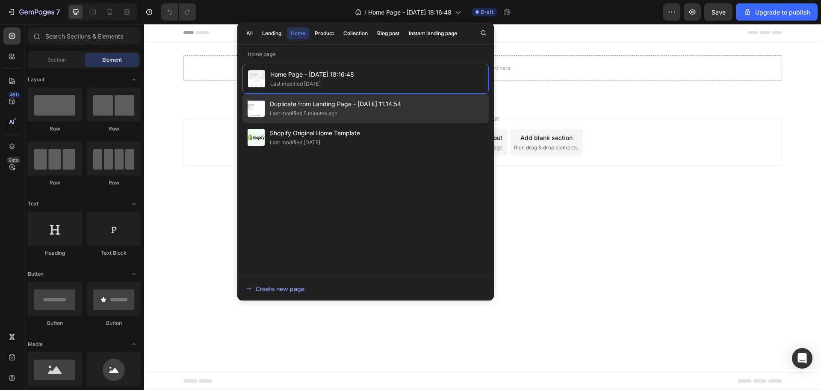
click at [358, 108] on span "Duplicate from Landing Page - [DATE] 11:14:54" at bounding box center [335, 104] width 131 height 10
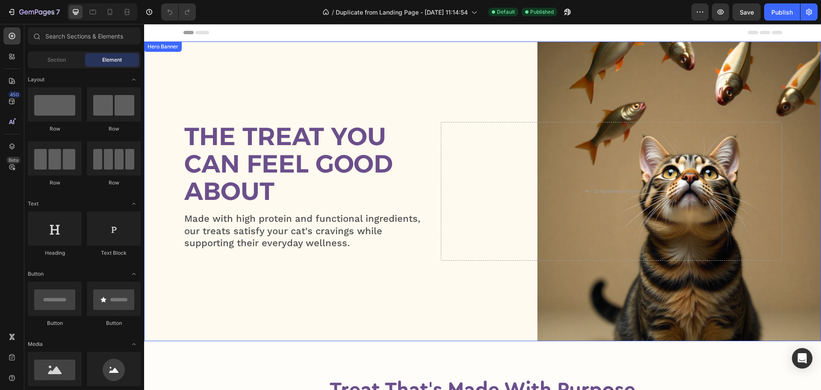
click at [420, 90] on div "Overlay" at bounding box center [482, 190] width 677 height 299
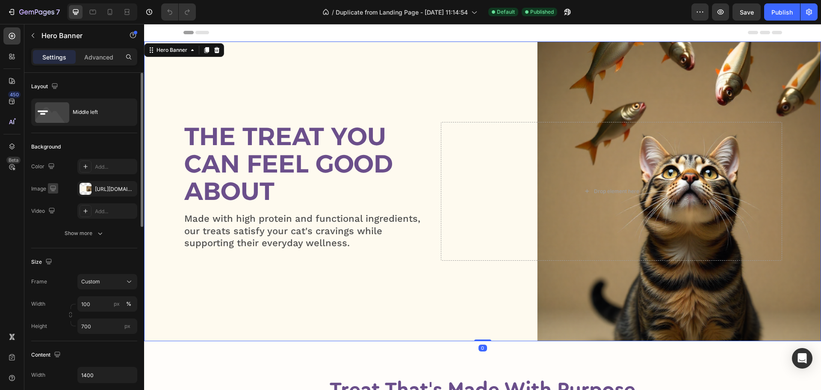
click at [50, 189] on icon "button" at bounding box center [53, 188] width 6 height 6
click at [50, 188] on icon "button" at bounding box center [53, 188] width 6 height 6
click at [93, 12] on icon at bounding box center [93, 12] width 9 height 9
type input "100%"
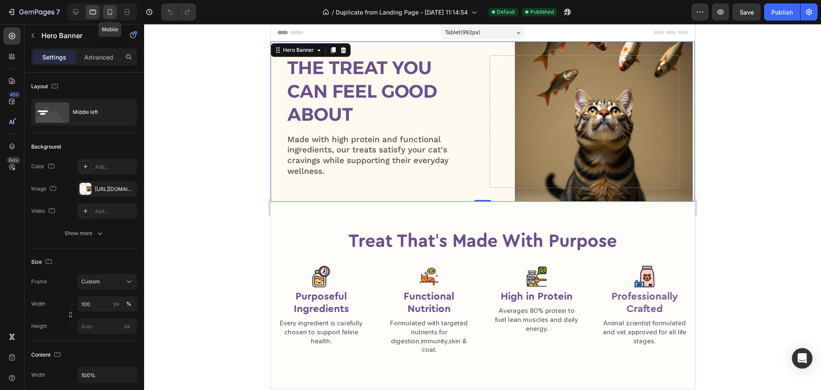
click at [107, 12] on icon at bounding box center [110, 12] width 9 height 9
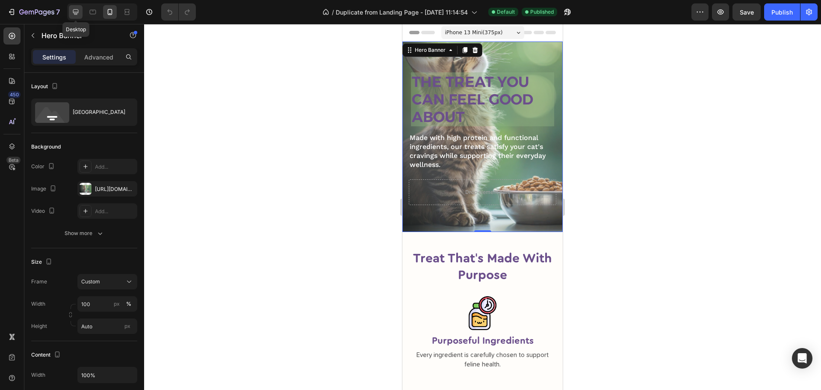
click at [80, 9] on icon at bounding box center [75, 12] width 9 height 9
type input "700"
type input "1400"
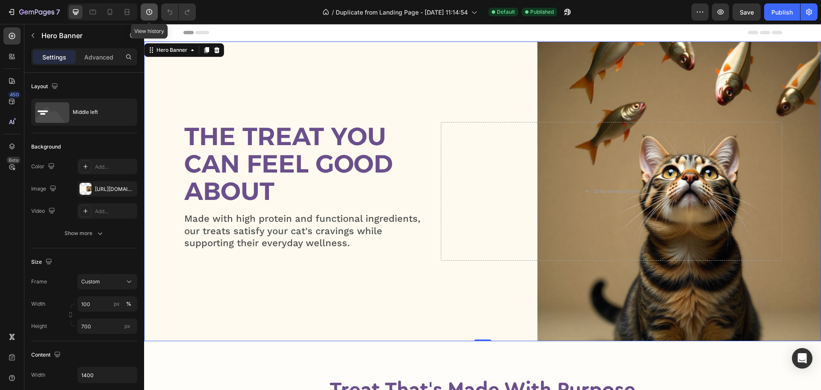
click at [145, 17] on button "button" at bounding box center [149, 11] width 17 height 17
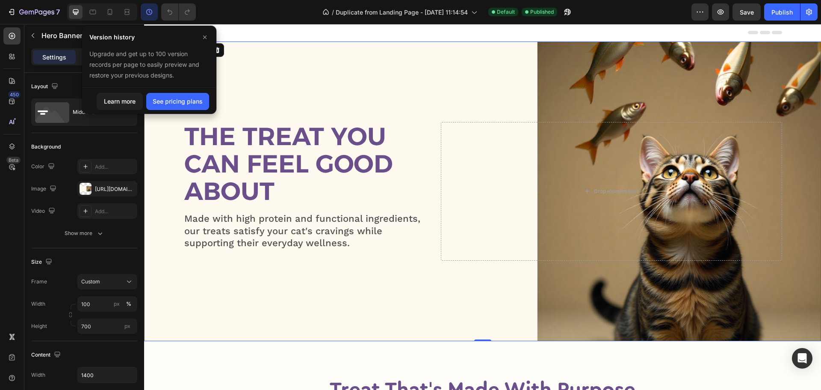
click at [145, 17] on button "button" at bounding box center [149, 11] width 17 height 17
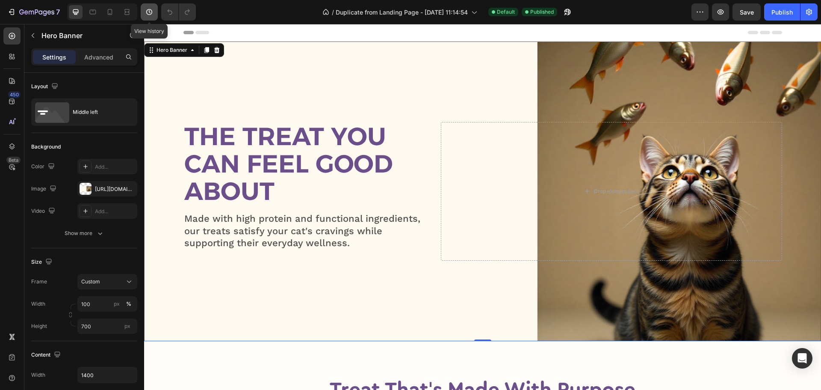
click at [145, 17] on button "button" at bounding box center [149, 11] width 17 height 17
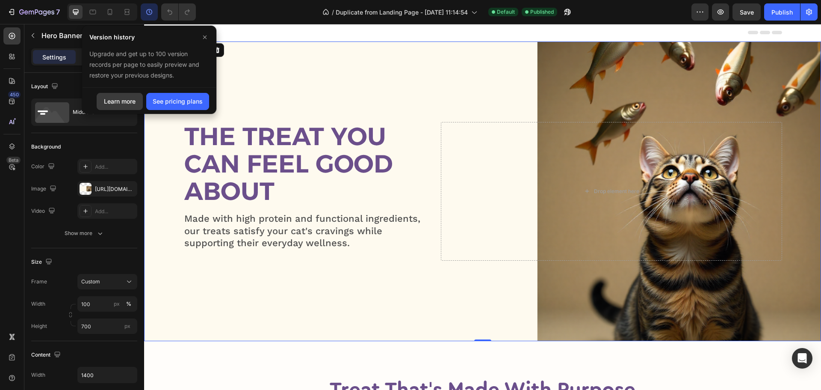
click at [110, 98] on div "Learn more" at bounding box center [120, 101] width 32 height 9
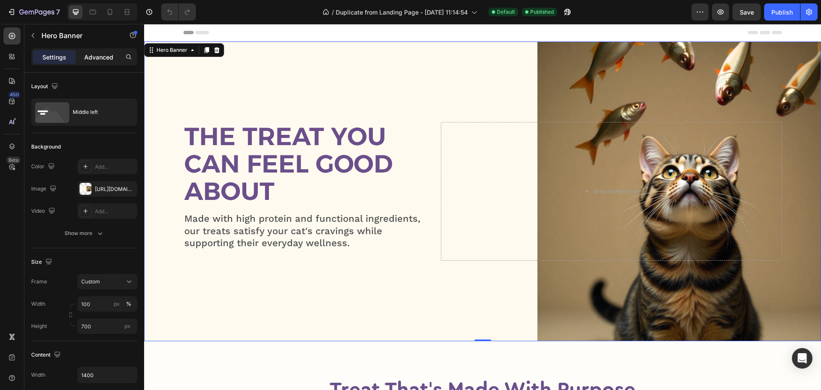
click at [114, 57] on div "Advanced" at bounding box center [98, 57] width 43 height 14
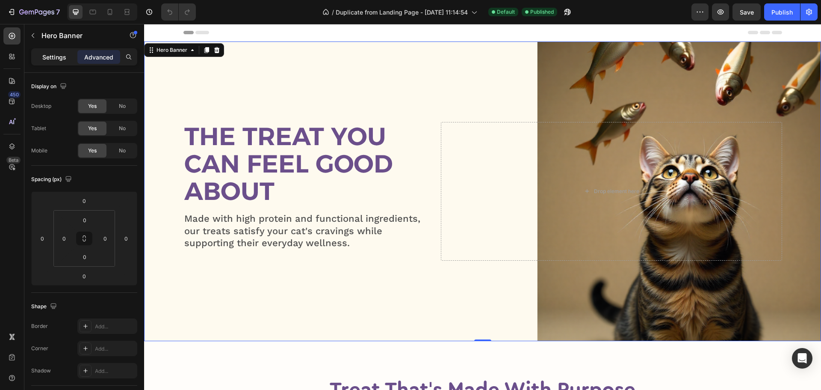
click at [63, 63] on div "Settings" at bounding box center [54, 57] width 43 height 14
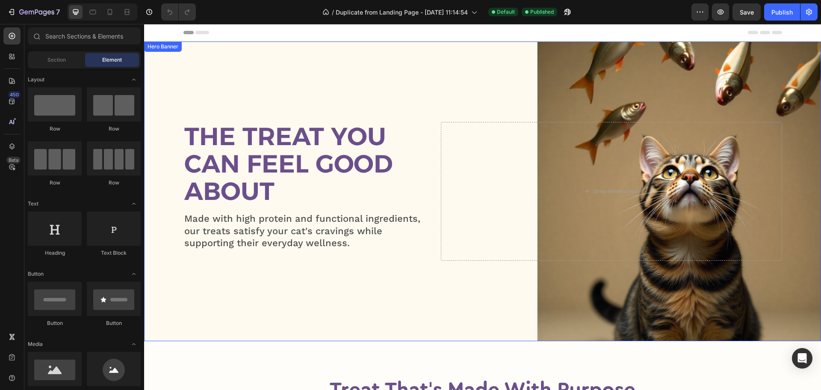
click at [363, 87] on div "Overlay" at bounding box center [482, 190] width 677 height 299
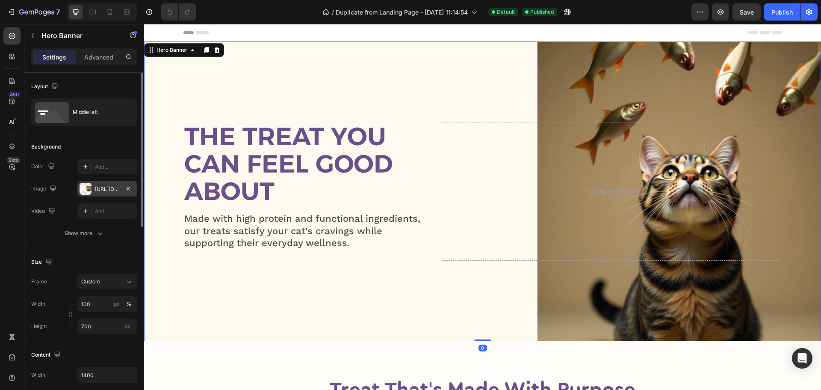
click at [97, 186] on div "[URL][DOMAIN_NAME]" at bounding box center [107, 189] width 25 height 8
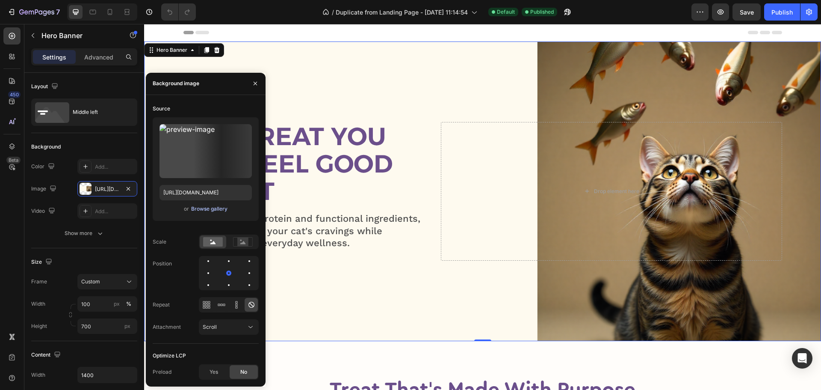
click at [213, 205] on div "Browse gallery" at bounding box center [209, 209] width 36 height 8
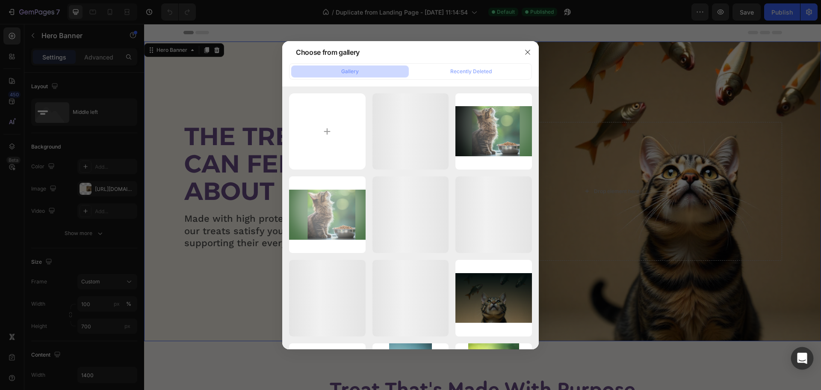
click at [811, 358] on div "Open Intercom Messenger" at bounding box center [802, 358] width 23 height 23
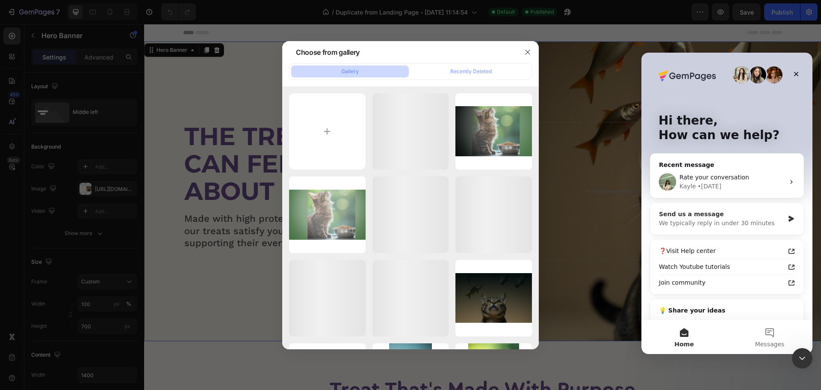
click at [705, 223] on div "We typically reply in under 30 minutes" at bounding box center [721, 223] width 125 height 9
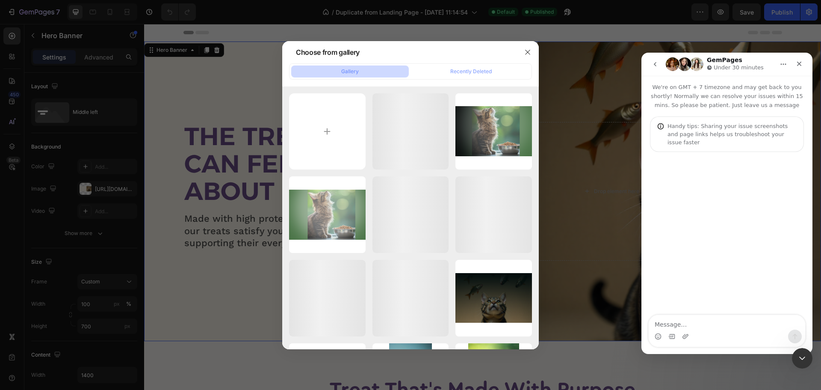
click at [701, 323] on textarea "Message…" at bounding box center [727, 322] width 157 height 15
type textarea "some issue home bannner not see image"
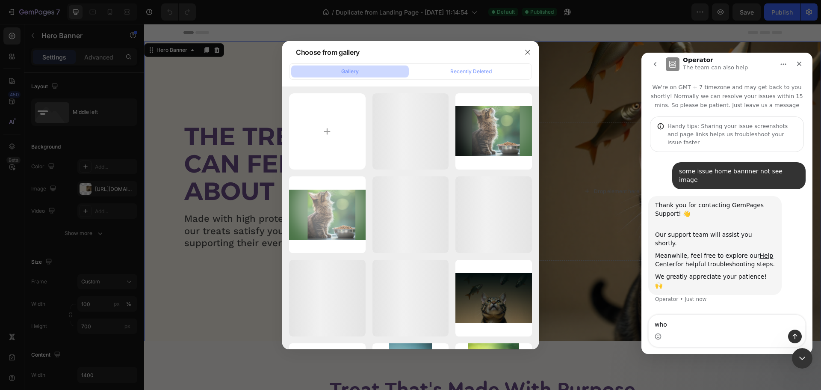
type textarea "who?"
click at [793, 365] on div "Close Intercom Messenger" at bounding box center [801, 356] width 21 height 21
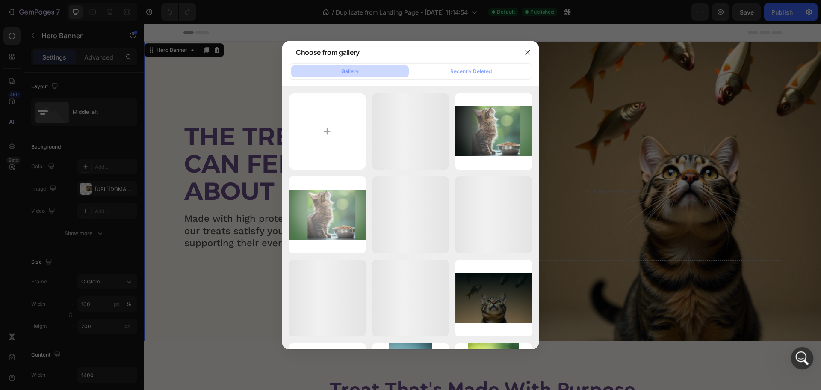
click at [797, 364] on div "Open Intercom Messenger" at bounding box center [801, 357] width 28 height 28
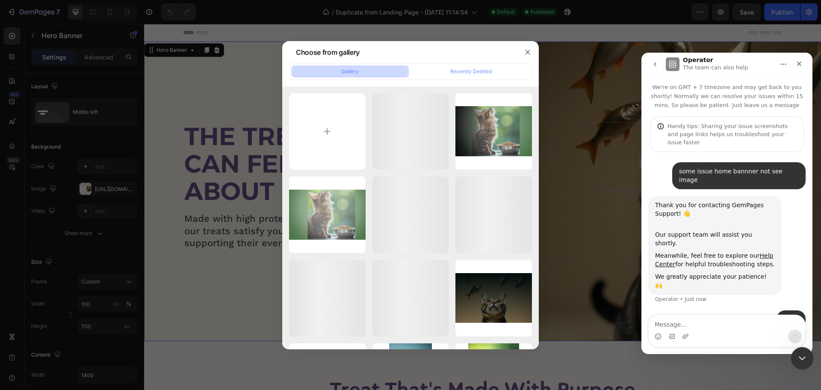
click at [797, 364] on div "Close Intercom Messenger" at bounding box center [801, 356] width 21 height 21
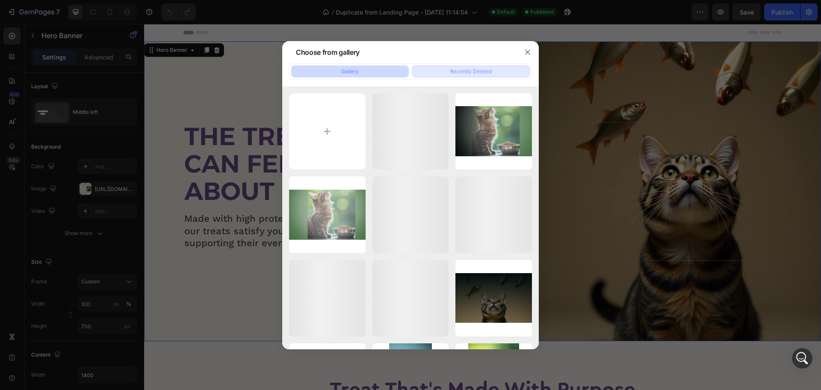
click at [471, 73] on div "Recently Deleted" at bounding box center [470, 72] width 41 height 8
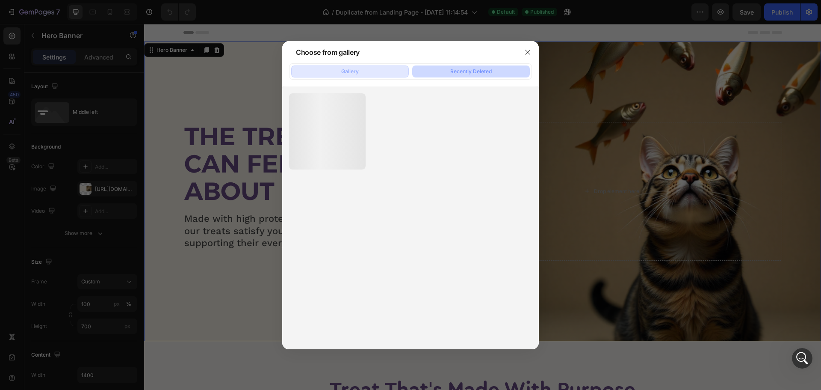
click at [385, 65] on button "Gallery" at bounding box center [350, 71] width 118 height 12
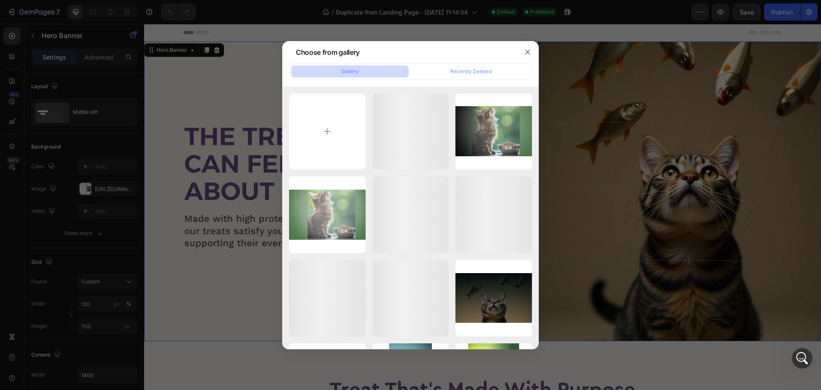
click at [102, 161] on div at bounding box center [410, 195] width 821 height 390
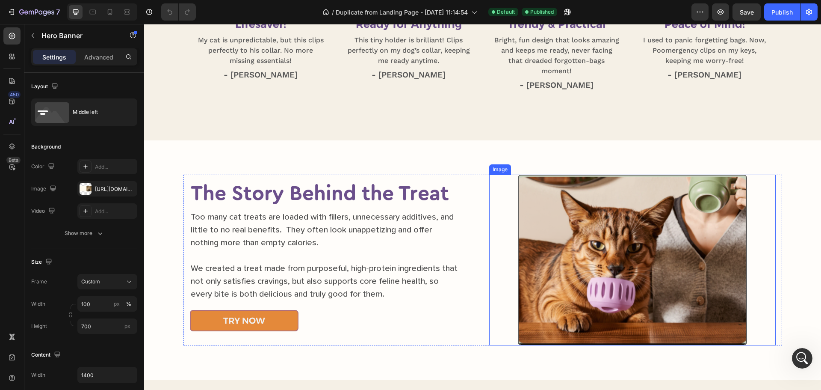
scroll to position [684, 0]
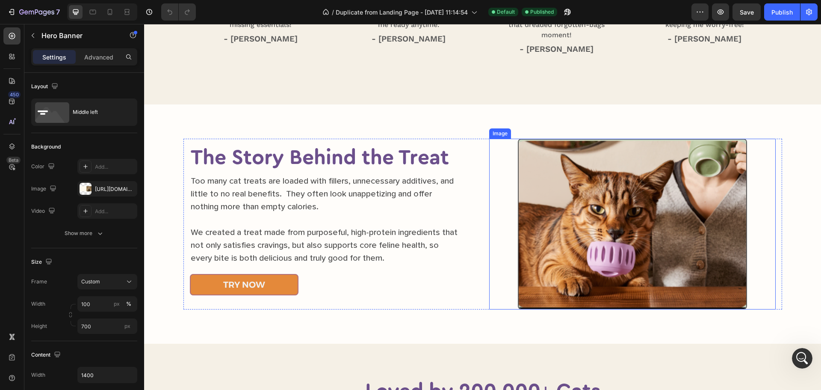
click at [639, 216] on img at bounding box center [632, 224] width 229 height 171
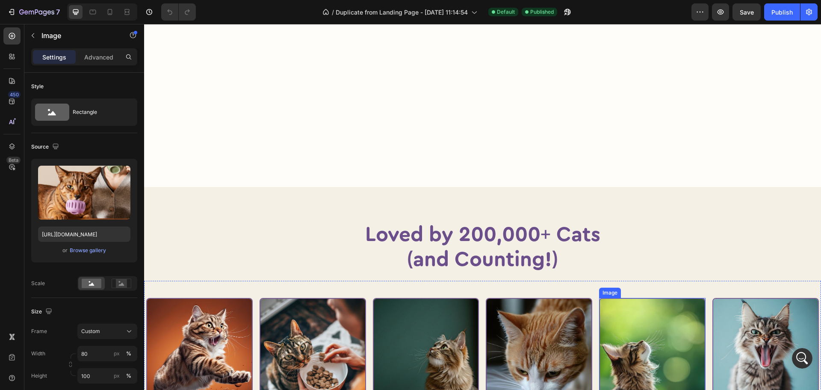
scroll to position [1069, 0]
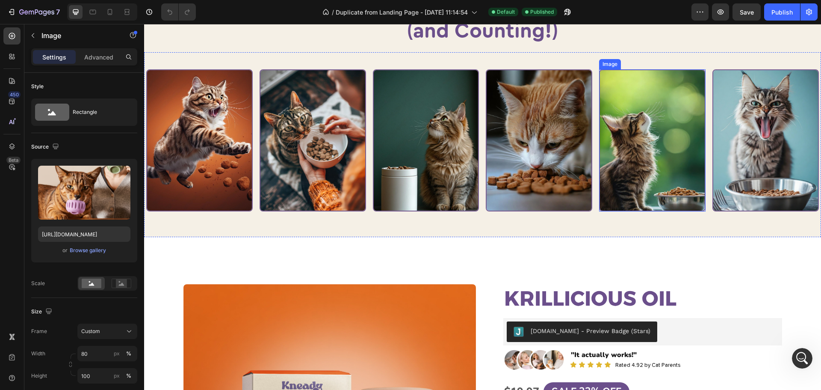
click at [616, 192] on img at bounding box center [652, 140] width 107 height 142
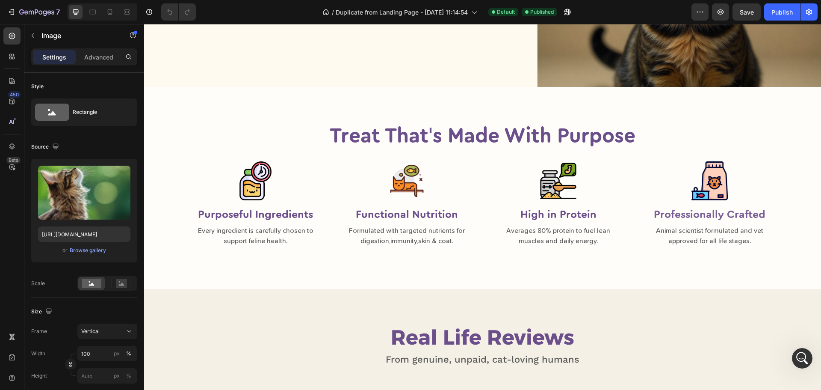
scroll to position [0, 0]
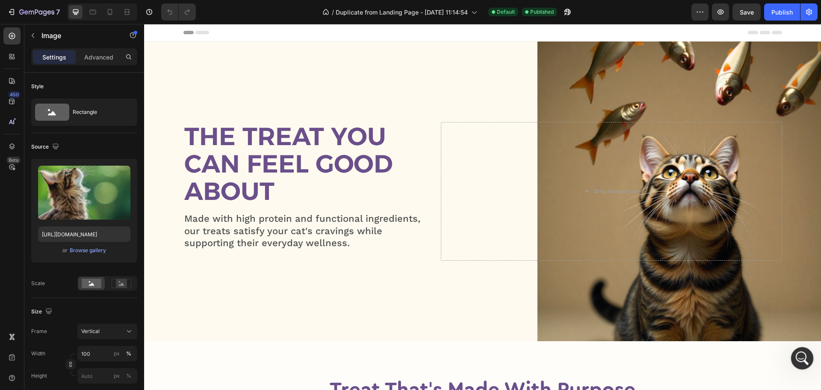
click at [795, 355] on icon "Open Intercom Messenger" at bounding box center [801, 357] width 14 height 14
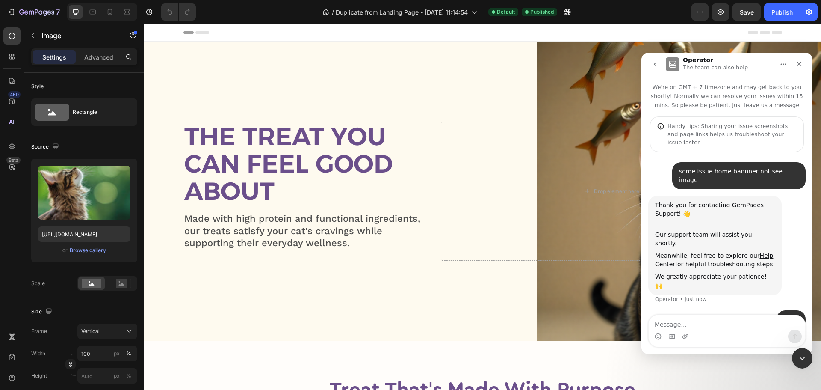
click at [755, 332] on div "Intercom messenger" at bounding box center [727, 336] width 157 height 14
click at [690, 324] on textarea "Message…" at bounding box center [727, 322] width 157 height 15
type textarea "Hello"
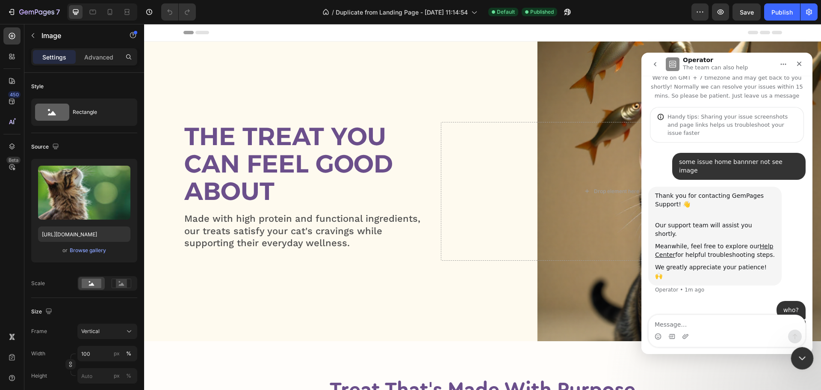
click at [796, 358] on icon "Close Intercom Messenger" at bounding box center [801, 357] width 10 height 10
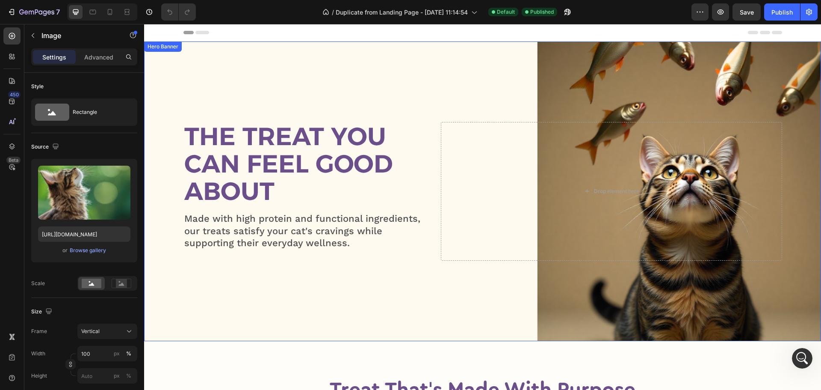
click at [443, 95] on div "Overlay" at bounding box center [482, 190] width 677 height 299
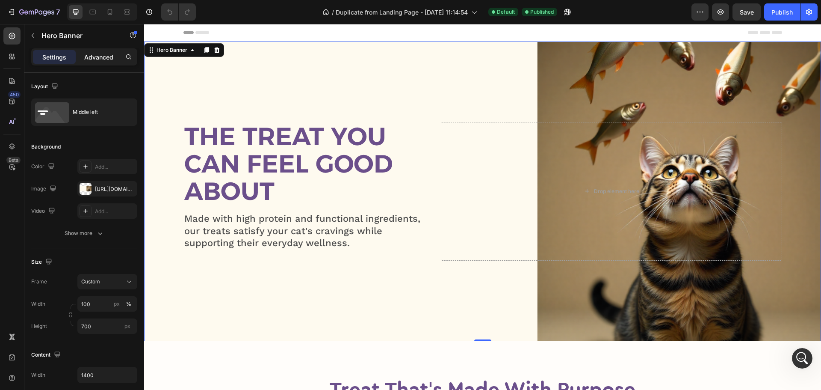
click at [101, 50] on div "Settings Advanced" at bounding box center [84, 56] width 106 height 17
click at [102, 50] on div "Advanced" at bounding box center [98, 57] width 43 height 14
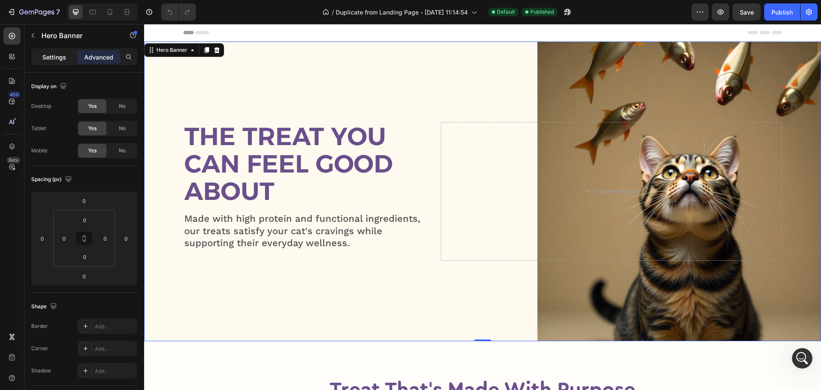
click at [63, 56] on p "Settings" at bounding box center [54, 57] width 24 height 9
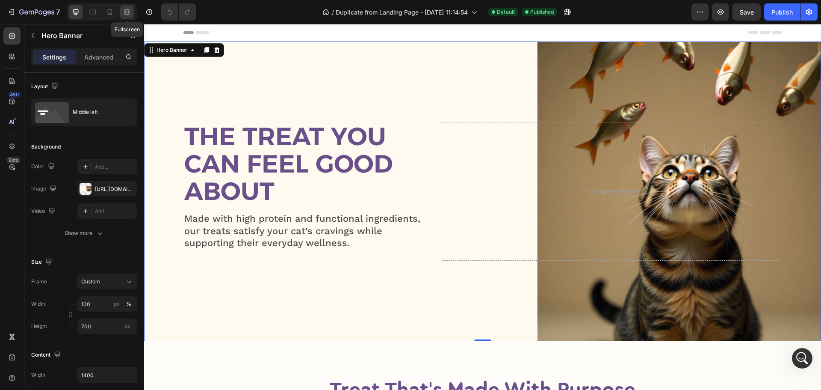
click at [124, 11] on icon at bounding box center [127, 12] width 9 height 9
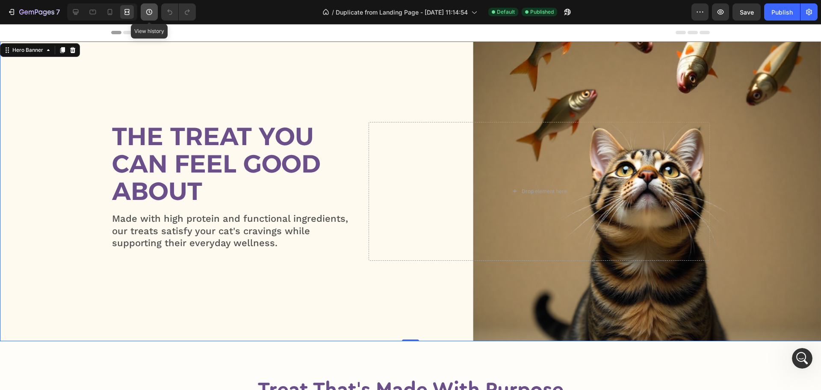
click at [147, 11] on icon "button" at bounding box center [149, 12] width 6 height 6
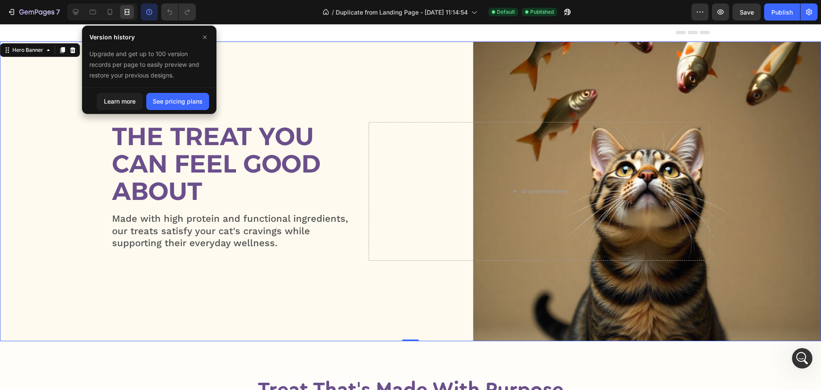
click at [21, 138] on div "Overlay" at bounding box center [410, 190] width 821 height 299
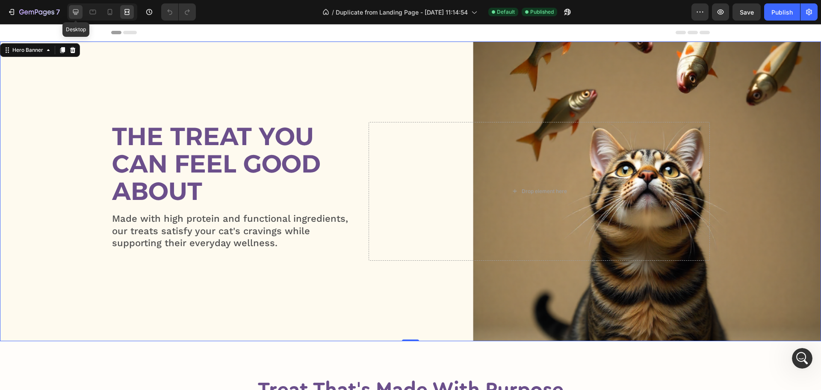
click at [81, 12] on div at bounding box center [76, 12] width 14 height 14
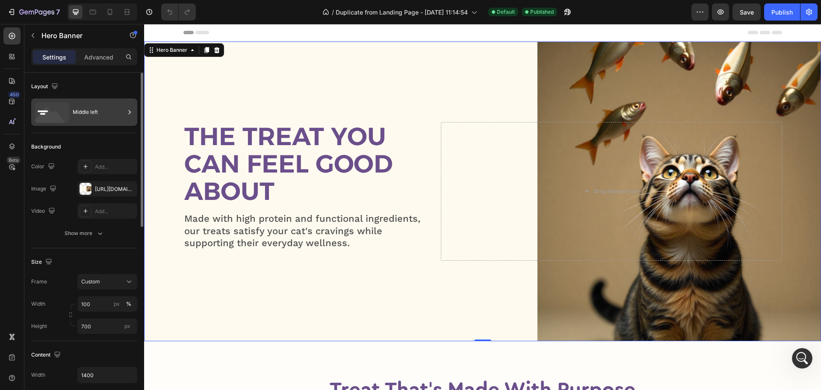
click at [47, 120] on icon at bounding box center [50, 117] width 31 height 21
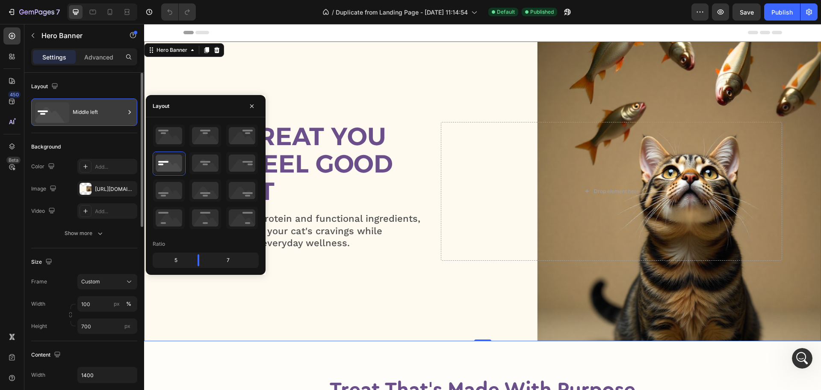
click at [47, 119] on icon at bounding box center [50, 117] width 31 height 21
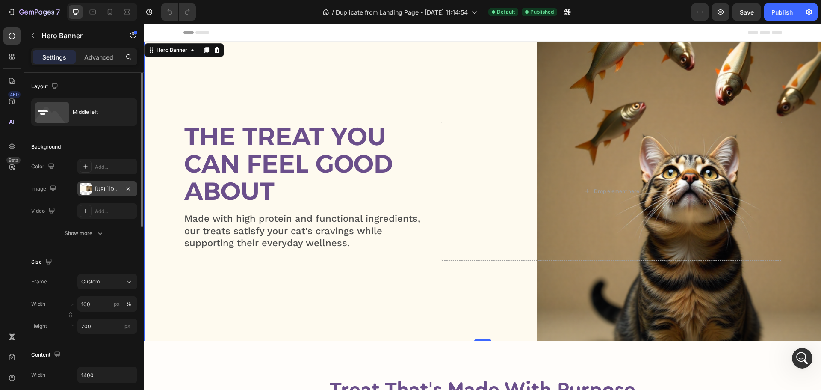
click at [114, 184] on div "[URL][DOMAIN_NAME]" at bounding box center [107, 188] width 60 height 15
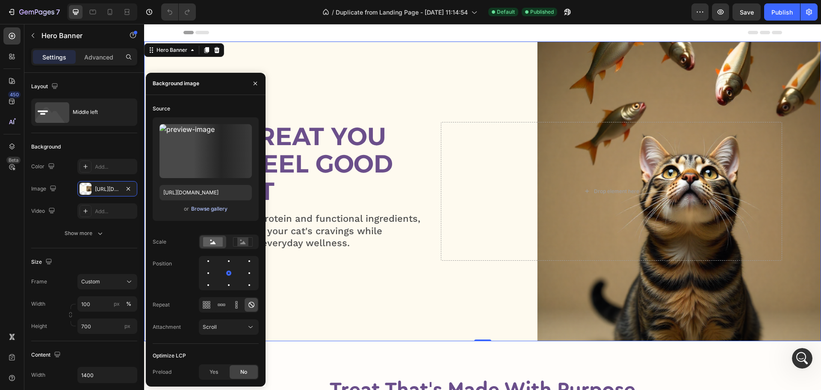
click at [215, 205] on div "Browse gallery" at bounding box center [209, 209] width 36 height 8
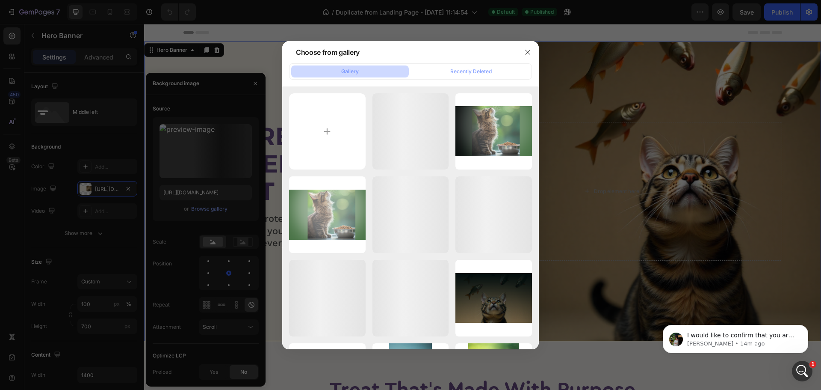
scroll to position [137, 0]
